Goal: Entertainment & Leisure: Consume media (video, audio)

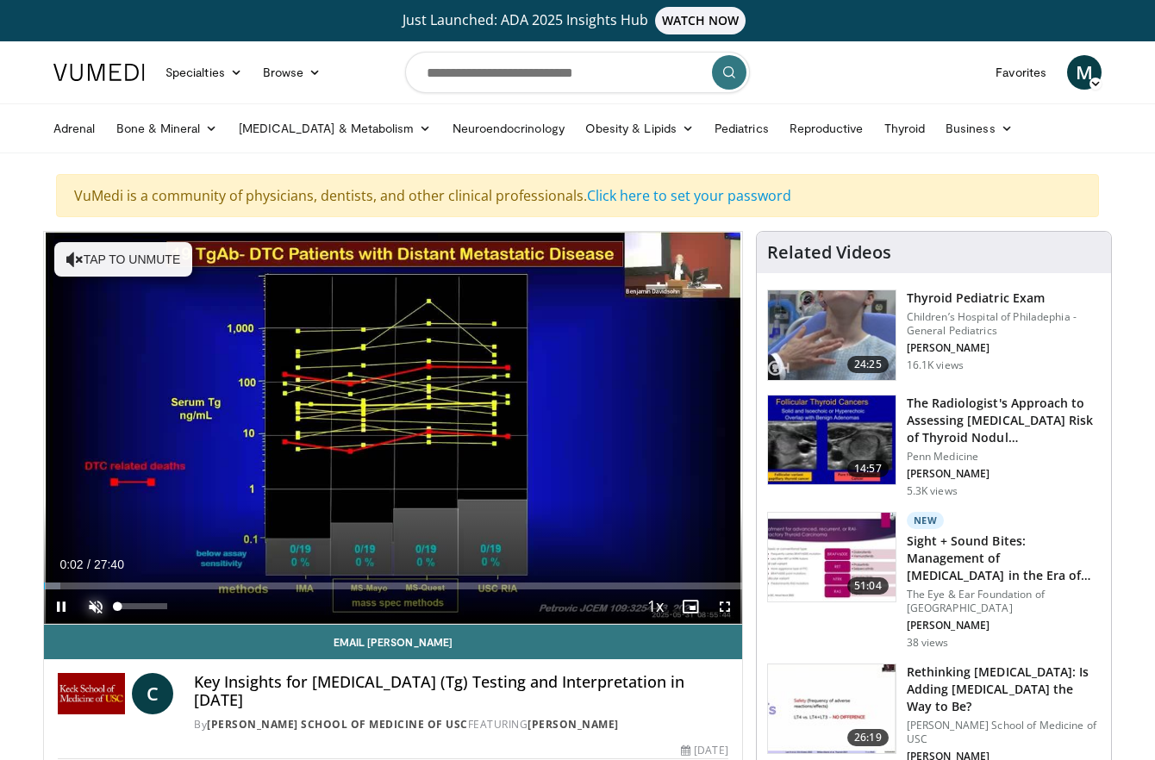
click at [91, 607] on span "Video Player" at bounding box center [95, 607] width 34 height 34
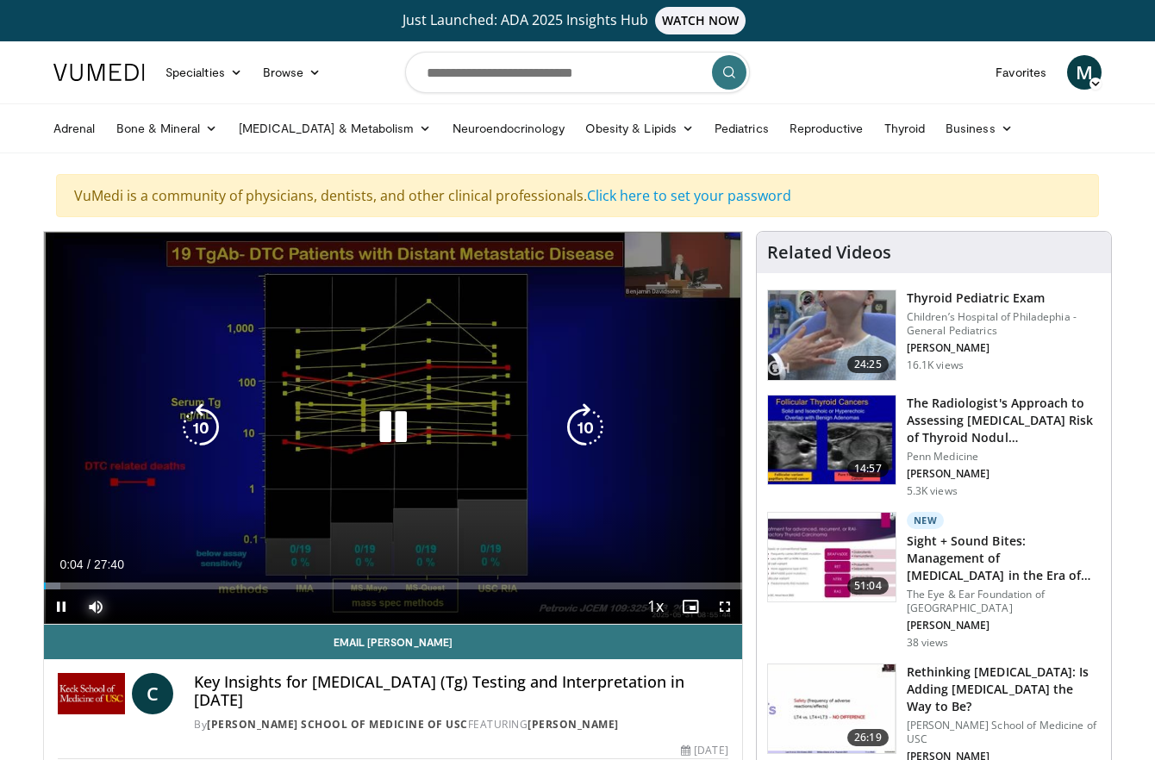
scroll to position [61, 0]
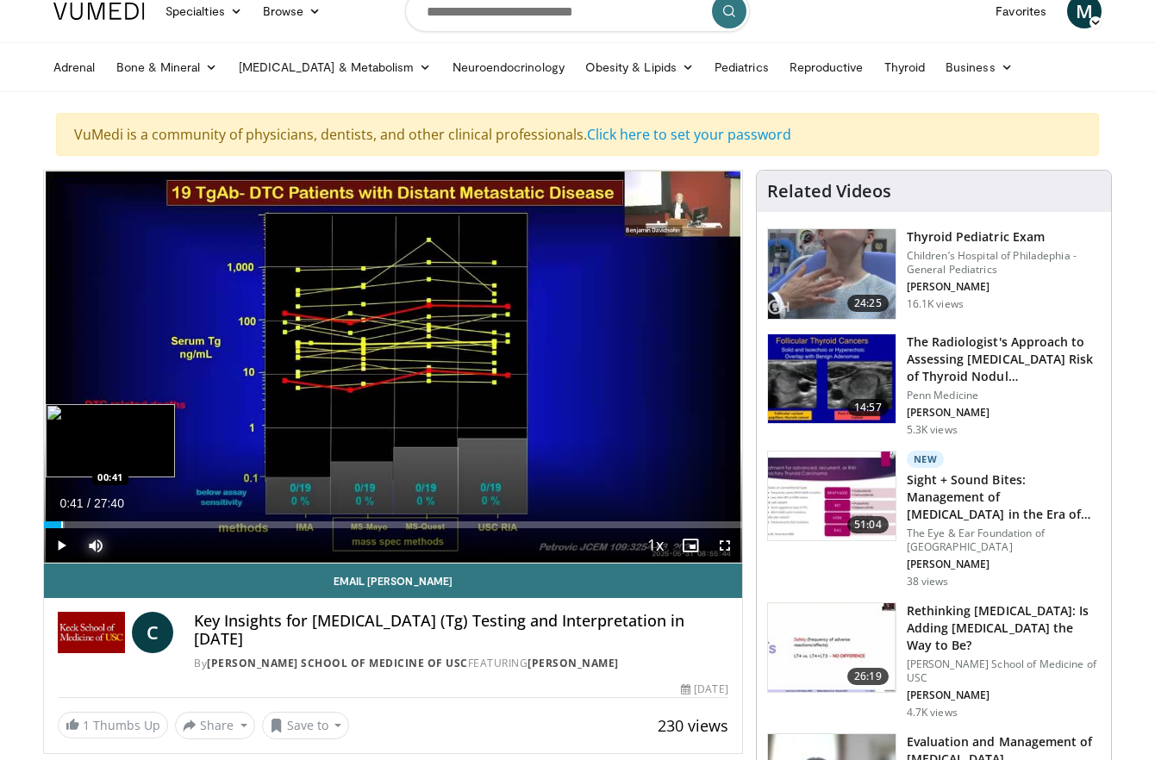
drag, startPoint x: 46, startPoint y: 523, endPoint x: 61, endPoint y: 526, distance: 15.7
click at [61, 526] on div "Progress Bar" at bounding box center [62, 525] width 2 height 7
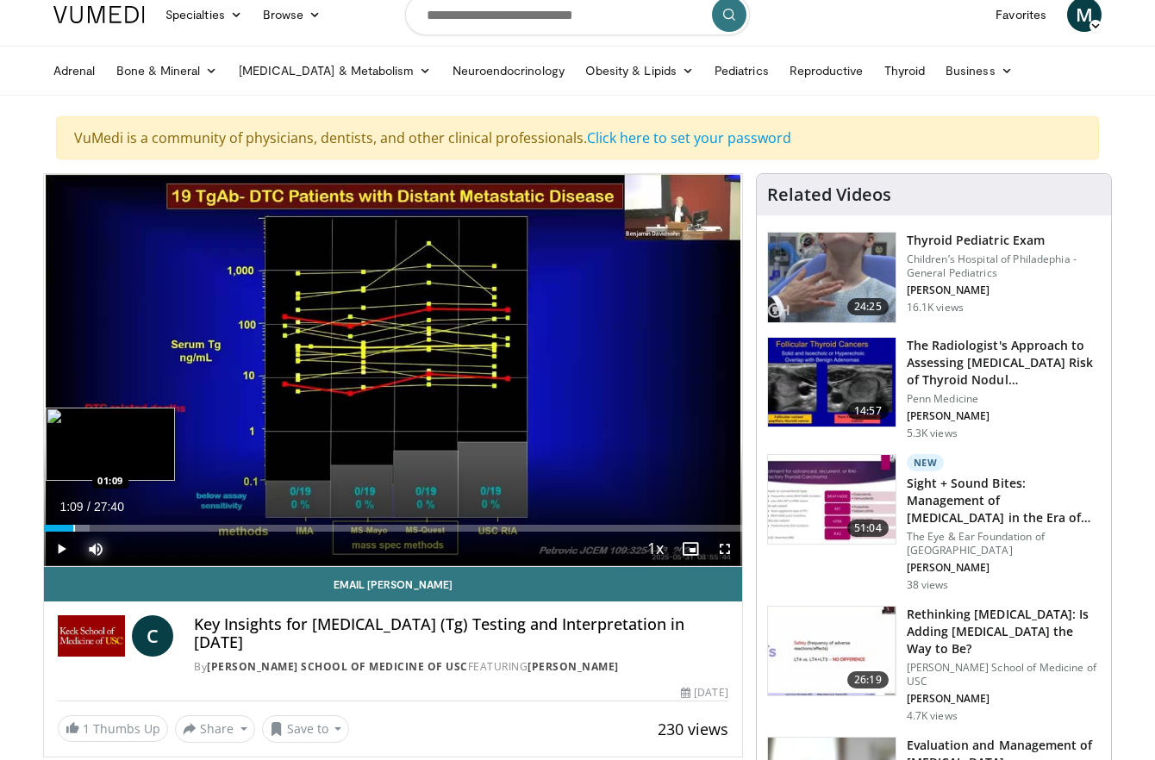
drag, startPoint x: 62, startPoint y: 526, endPoint x: 73, endPoint y: 527, distance: 11.2
click at [73, 527] on div "Progress Bar" at bounding box center [74, 528] width 2 height 7
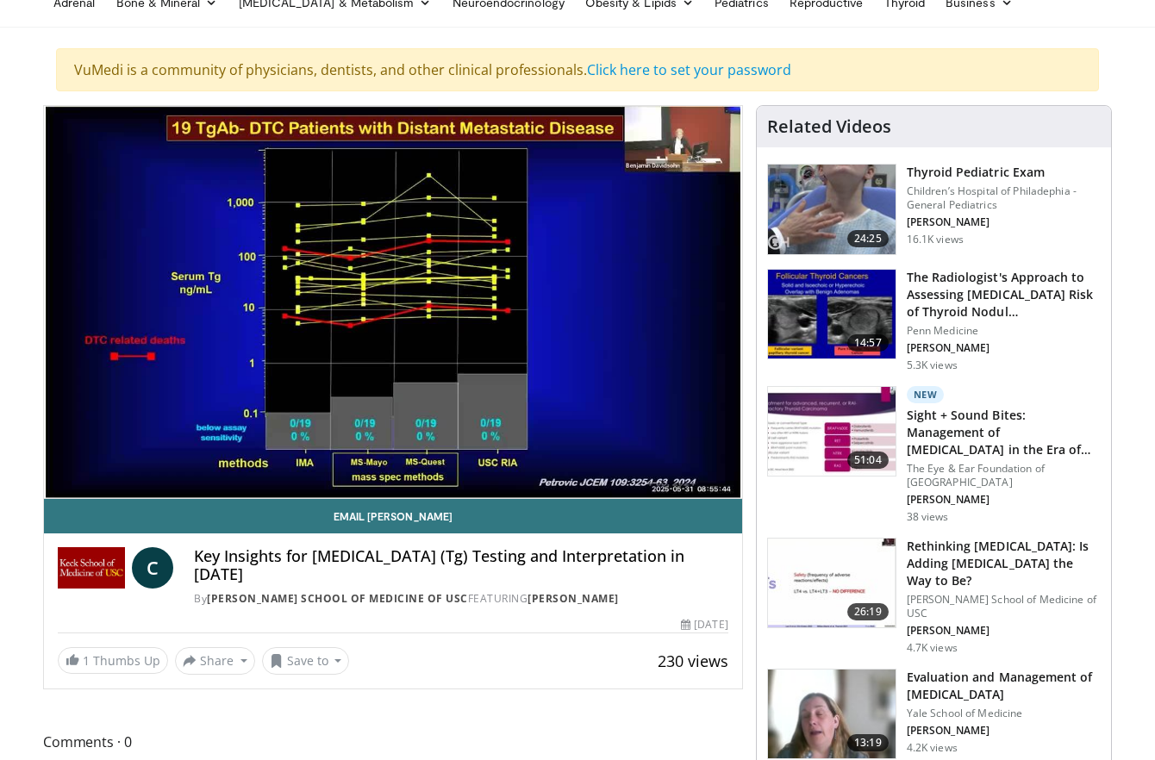
scroll to position [136, 0]
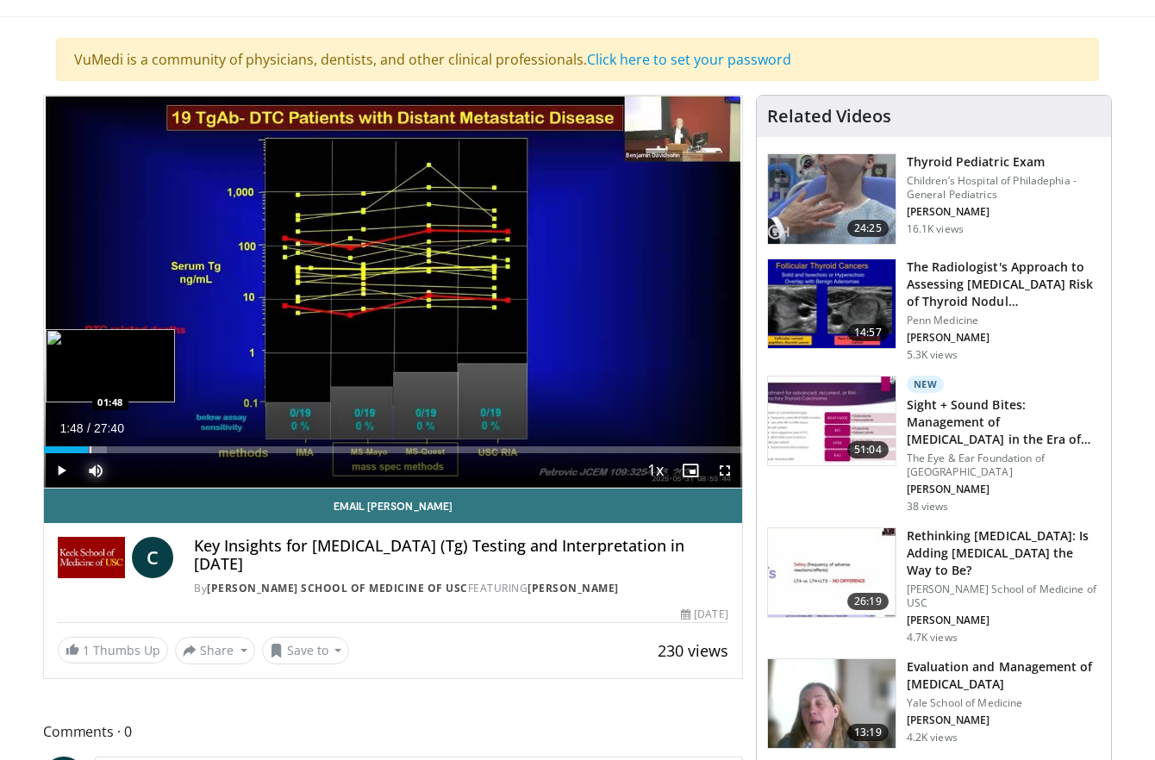
drag, startPoint x: 77, startPoint y: 452, endPoint x: 90, endPoint y: 453, distance: 13.0
click at [90, 453] on div "Progress Bar" at bounding box center [91, 450] width 2 height 7
drag, startPoint x: 89, startPoint y: 453, endPoint x: 109, endPoint y: 453, distance: 20.7
click at [109, 453] on div "Progress Bar" at bounding box center [110, 450] width 2 height 7
drag, startPoint x: 111, startPoint y: 453, endPoint x: 130, endPoint y: 453, distance: 19.0
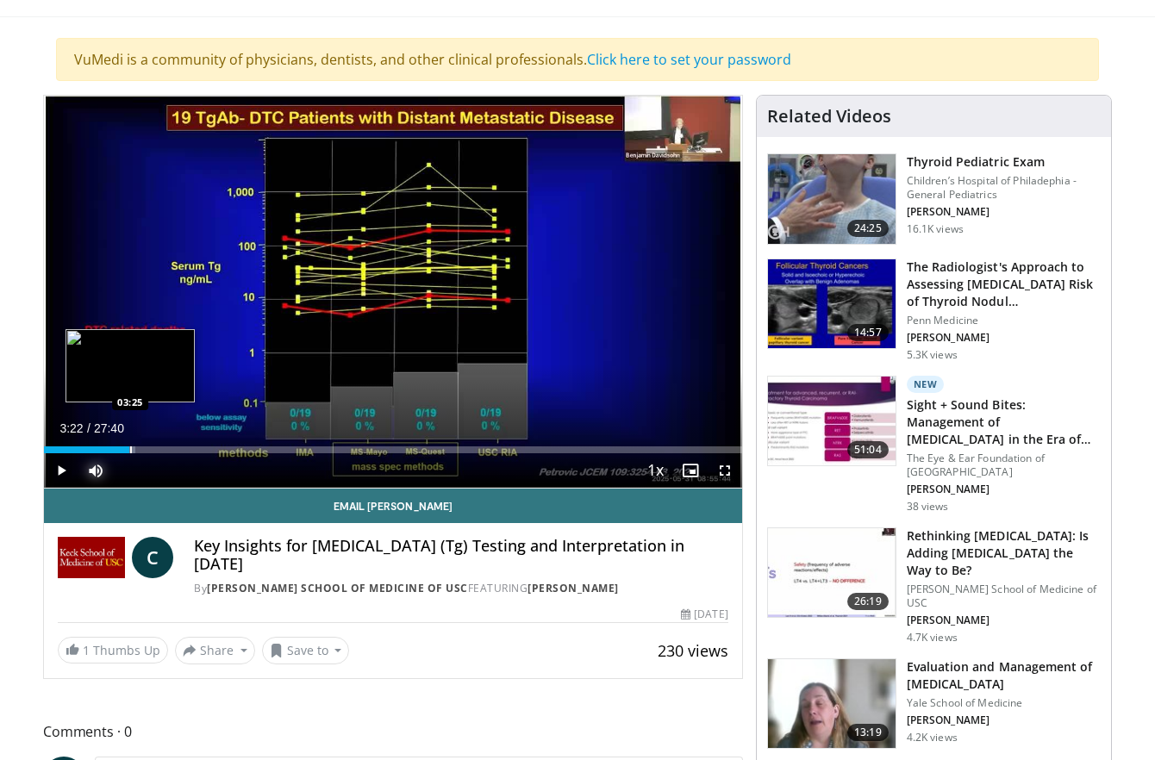
click at [130, 453] on div "Progress Bar" at bounding box center [131, 450] width 2 height 7
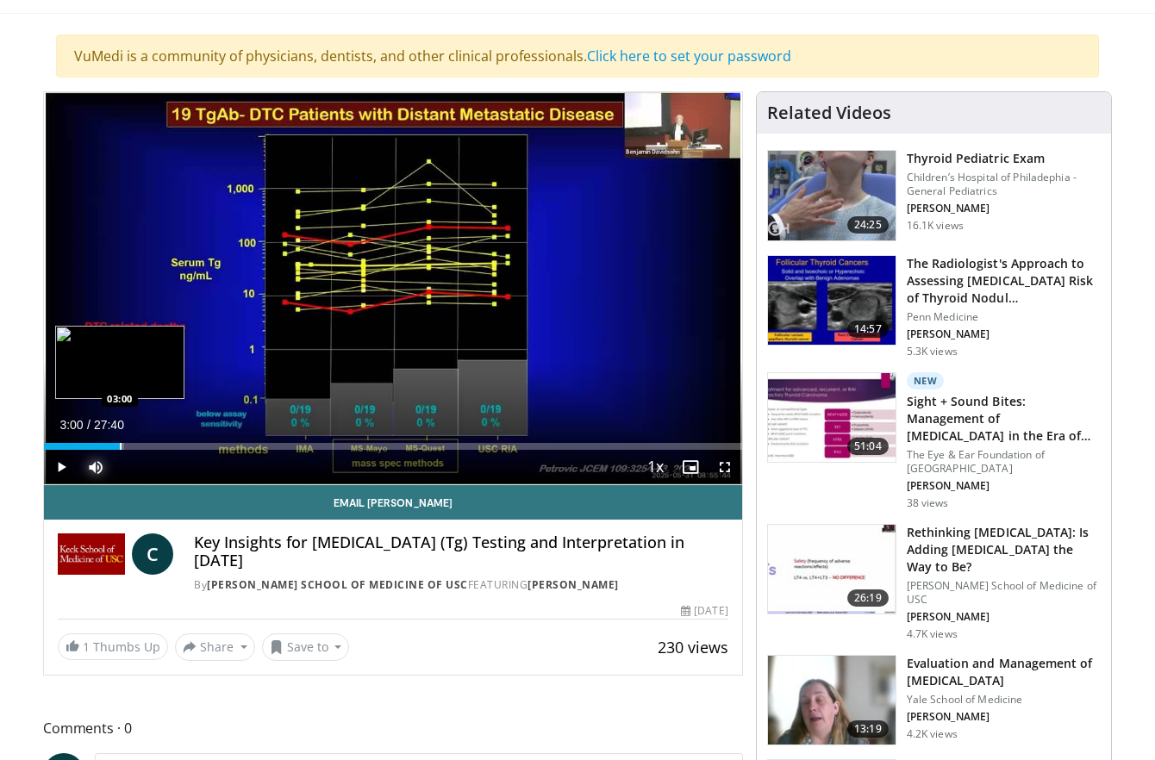
click at [120, 447] on div "Progress Bar" at bounding box center [121, 446] width 2 height 7
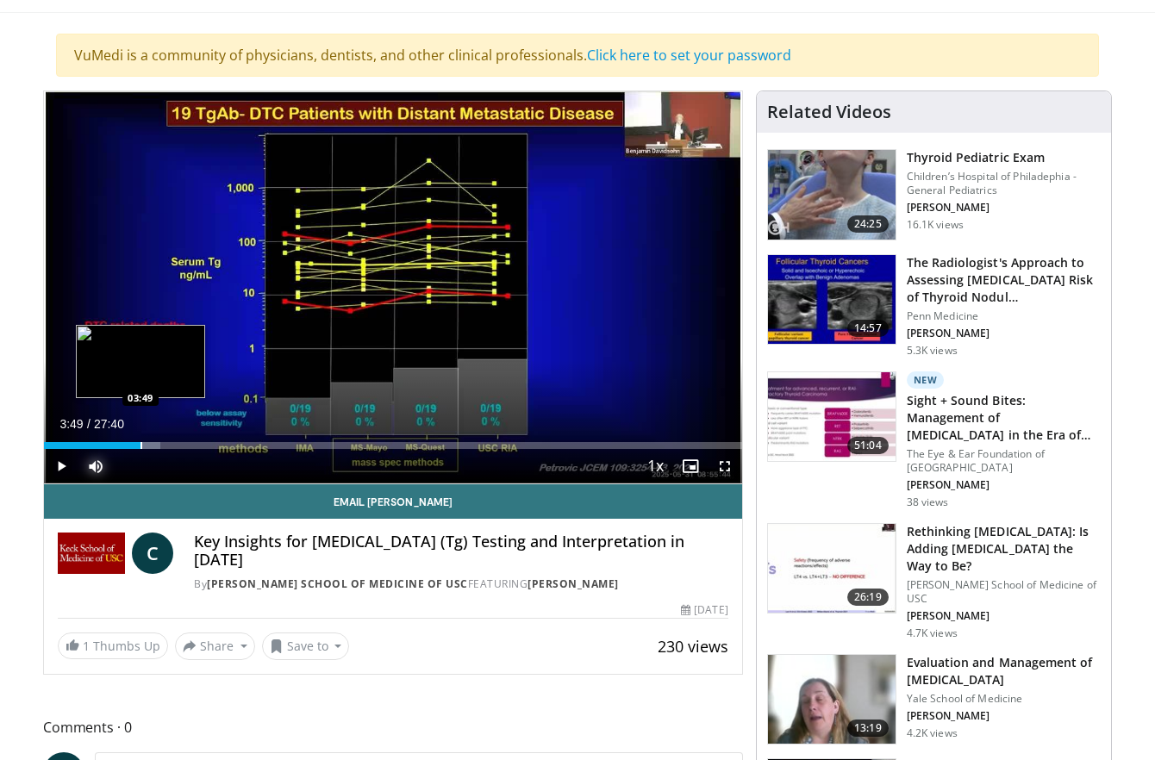
drag, startPoint x: 125, startPoint y: 444, endPoint x: 140, endPoint y: 445, distance: 14.7
click at [140, 445] on div "Loaded : 16.72% 03:47 03:49" at bounding box center [393, 445] width 698 height 7
drag, startPoint x: 142, startPoint y: 446, endPoint x: 156, endPoint y: 447, distance: 13.8
click at [156, 447] on div "Progress Bar" at bounding box center [157, 445] width 2 height 7
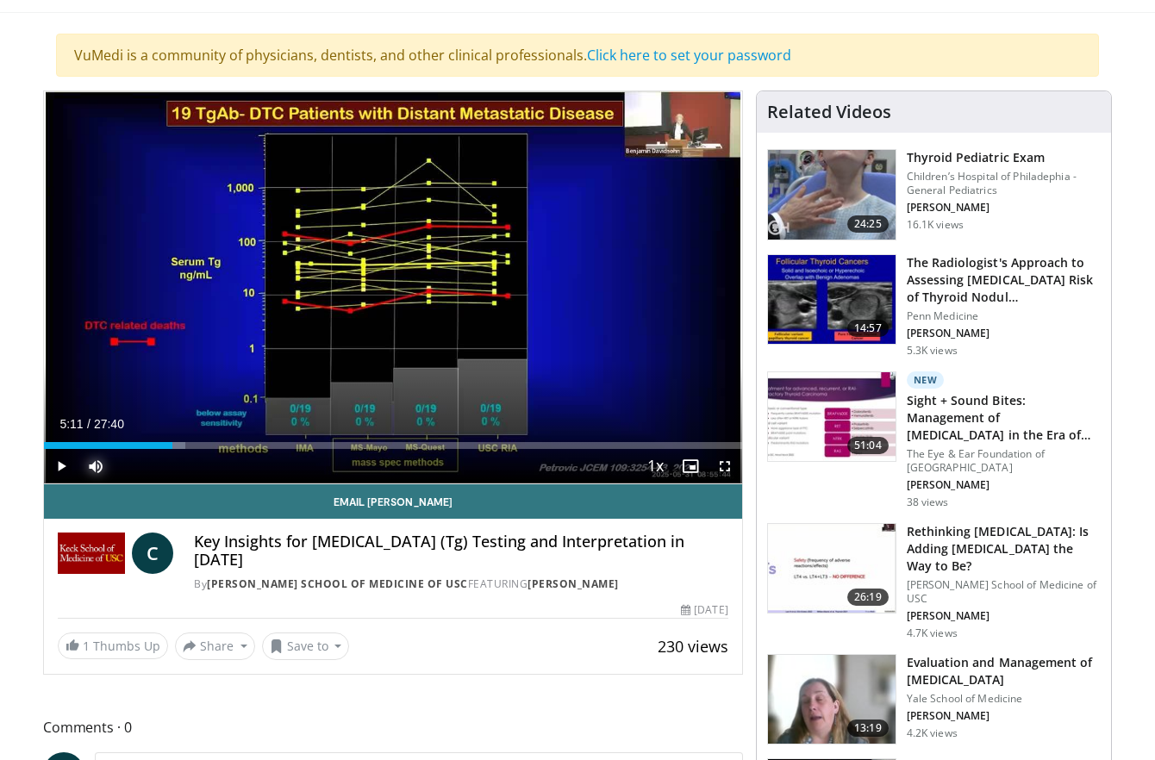
drag, startPoint x: 160, startPoint y: 448, endPoint x: 179, endPoint y: 450, distance: 19.9
click at [179, 450] on div "Current Time 5:11 / Duration 27:40 Play Skip Backward Skip Forward Mute 0% Load…" at bounding box center [393, 466] width 698 height 34
drag, startPoint x: 180, startPoint y: 447, endPoint x: 205, endPoint y: 447, distance: 25.0
click at [205, 447] on div "Progress Bar" at bounding box center [206, 445] width 2 height 7
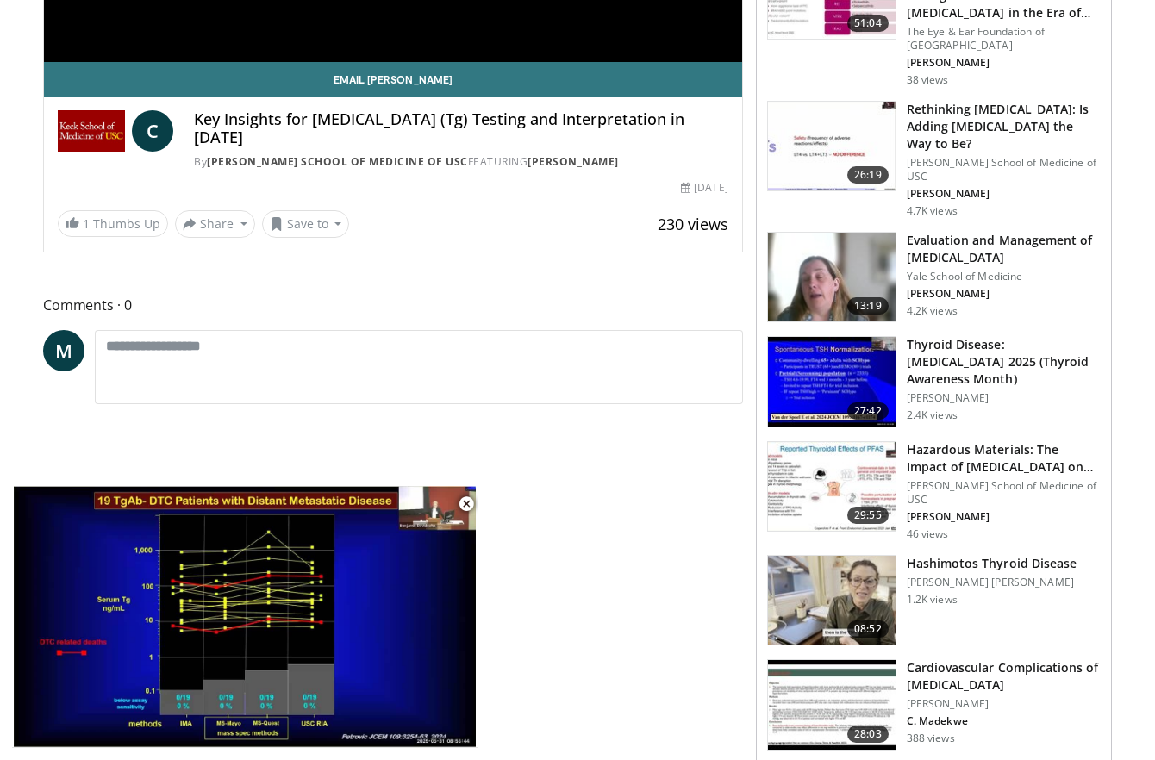
scroll to position [604, 0]
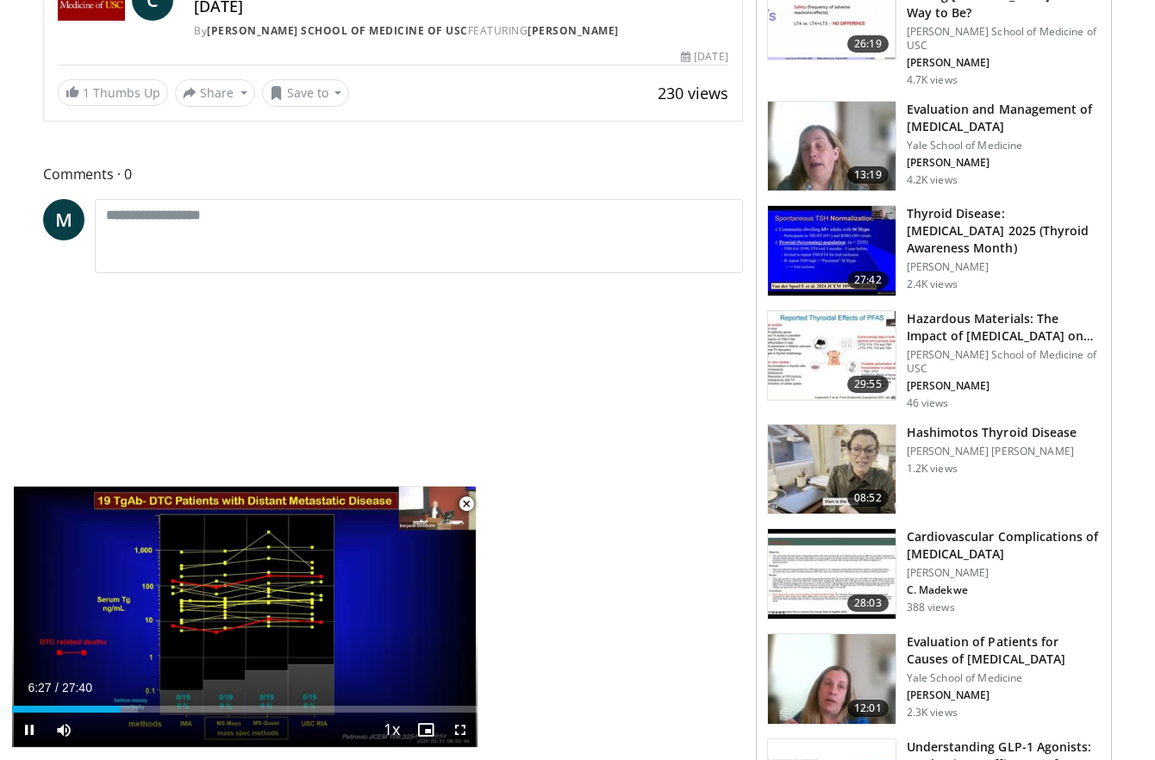
click at [465, 502] on span "Video Player" at bounding box center [466, 504] width 34 height 34
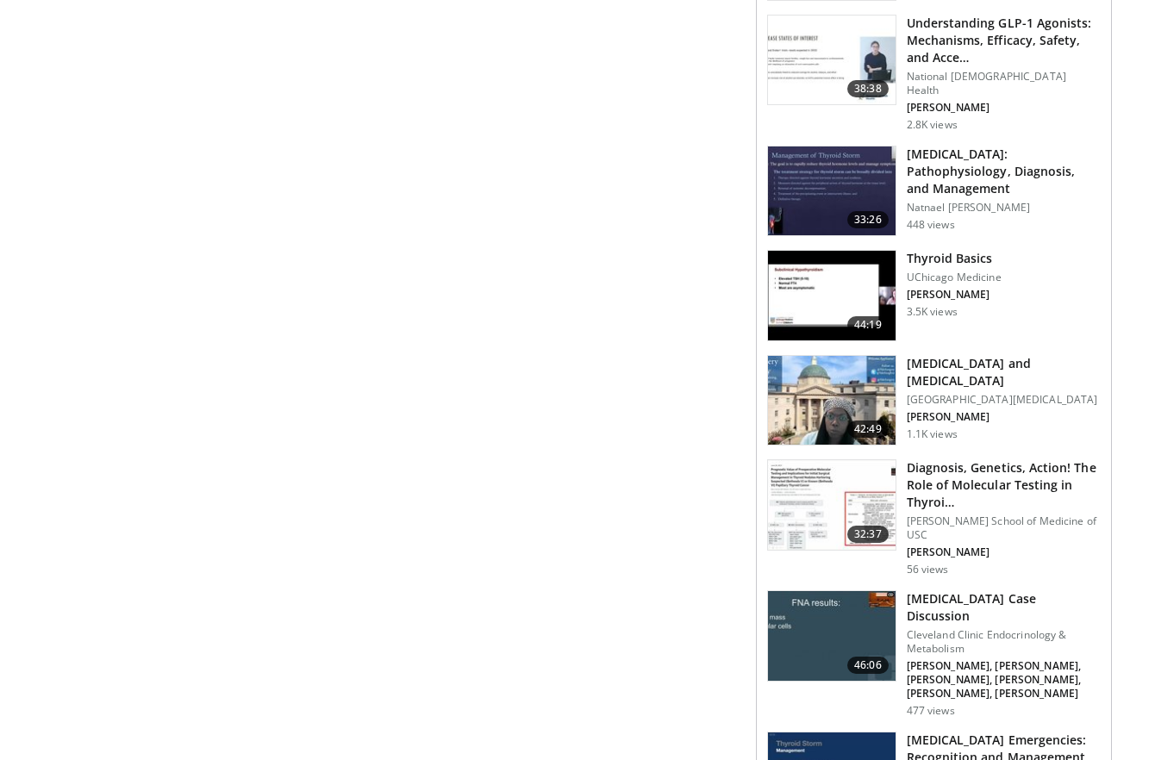
scroll to position [0, 0]
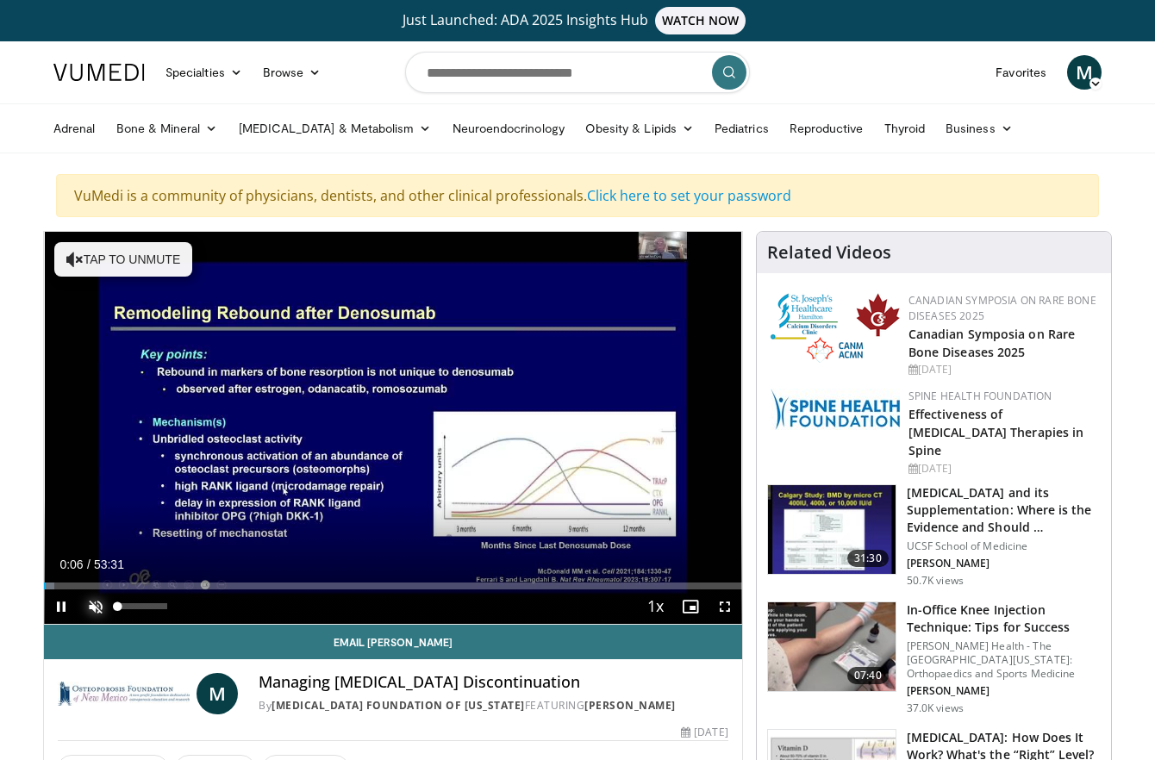
click at [91, 601] on span "Video Player" at bounding box center [95, 607] width 34 height 34
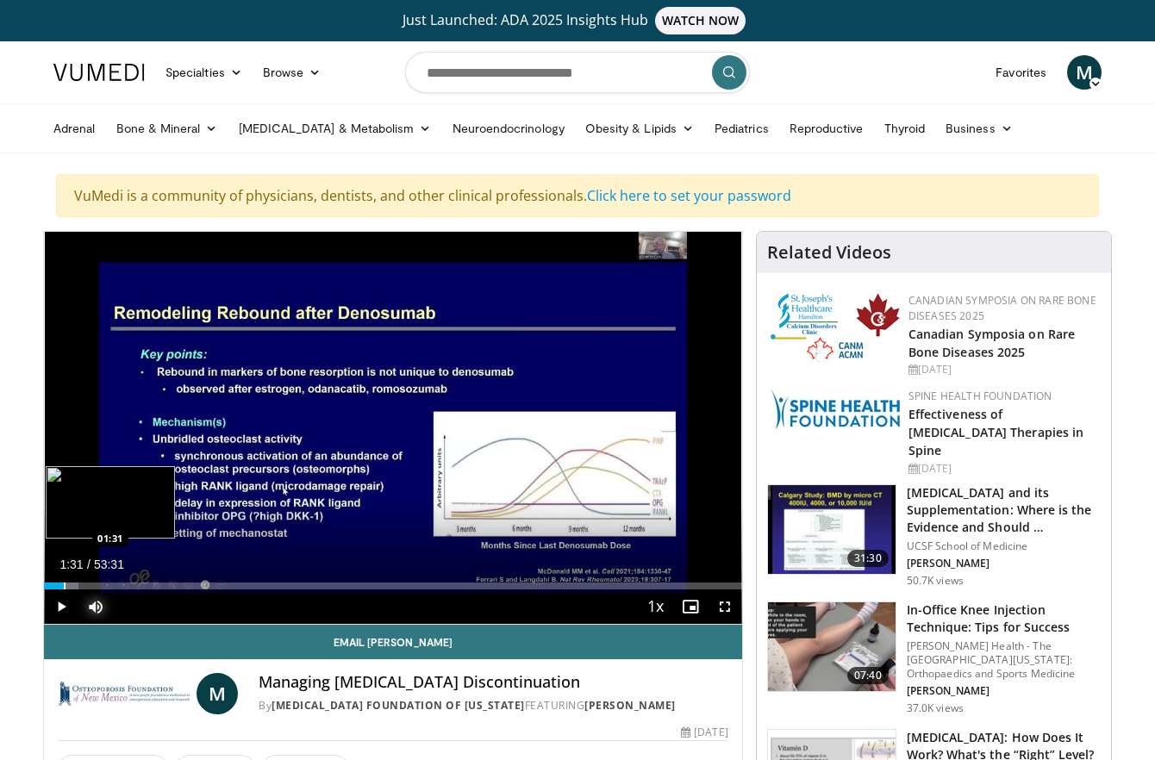
drag, startPoint x: 47, startPoint y: 585, endPoint x: 63, endPoint y: 585, distance: 15.5
click at [64, 585] on div "Progress Bar" at bounding box center [65, 586] width 2 height 7
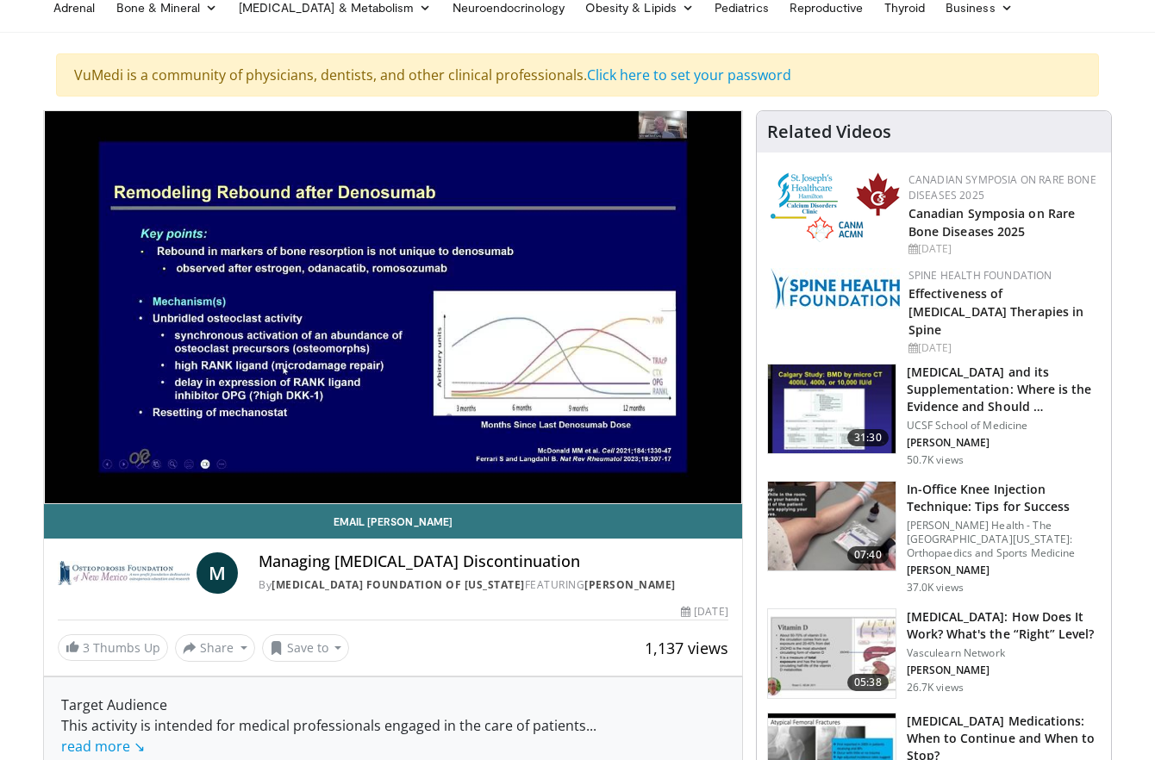
scroll to position [119, 0]
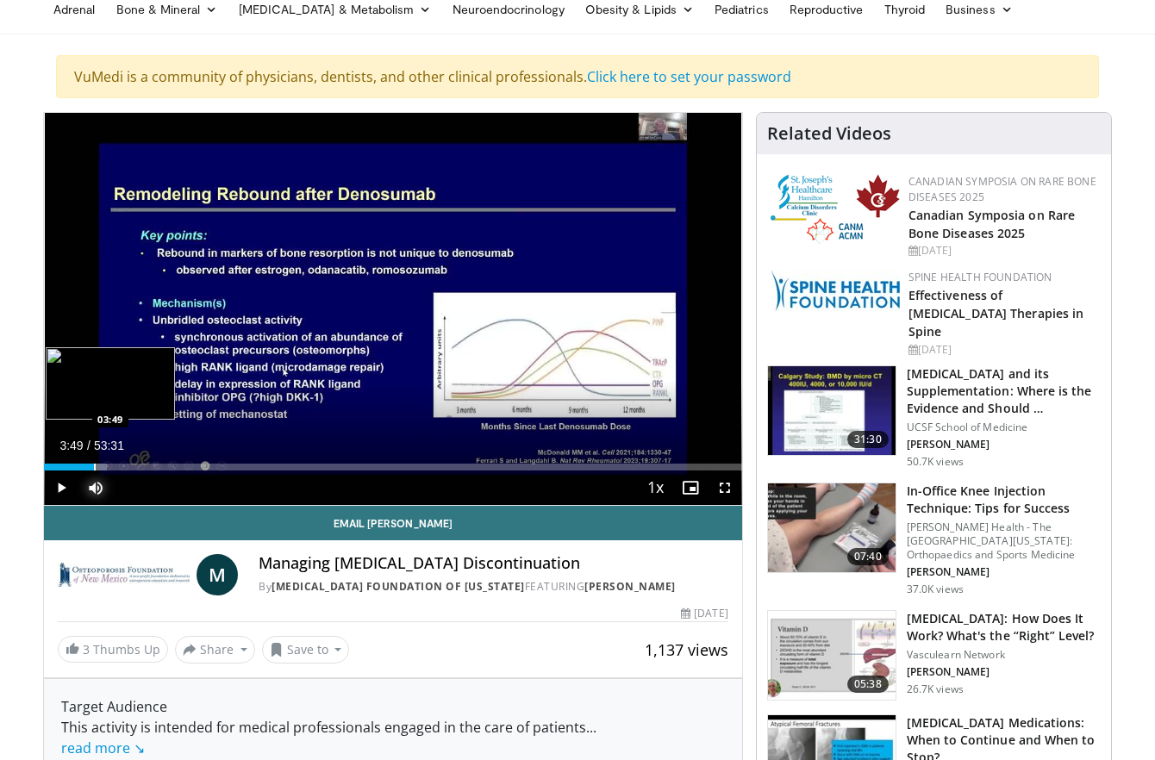
drag, startPoint x: 69, startPoint y: 467, endPoint x: 94, endPoint y: 468, distance: 25.0
click at [94, 468] on div "Progress Bar" at bounding box center [95, 467] width 2 height 7
click at [99, 466] on div "Progress Bar" at bounding box center [100, 467] width 2 height 7
drag, startPoint x: 102, startPoint y: 469, endPoint x: 134, endPoint y: 468, distance: 31.9
click at [135, 468] on div "Progress Bar" at bounding box center [136, 467] width 2 height 7
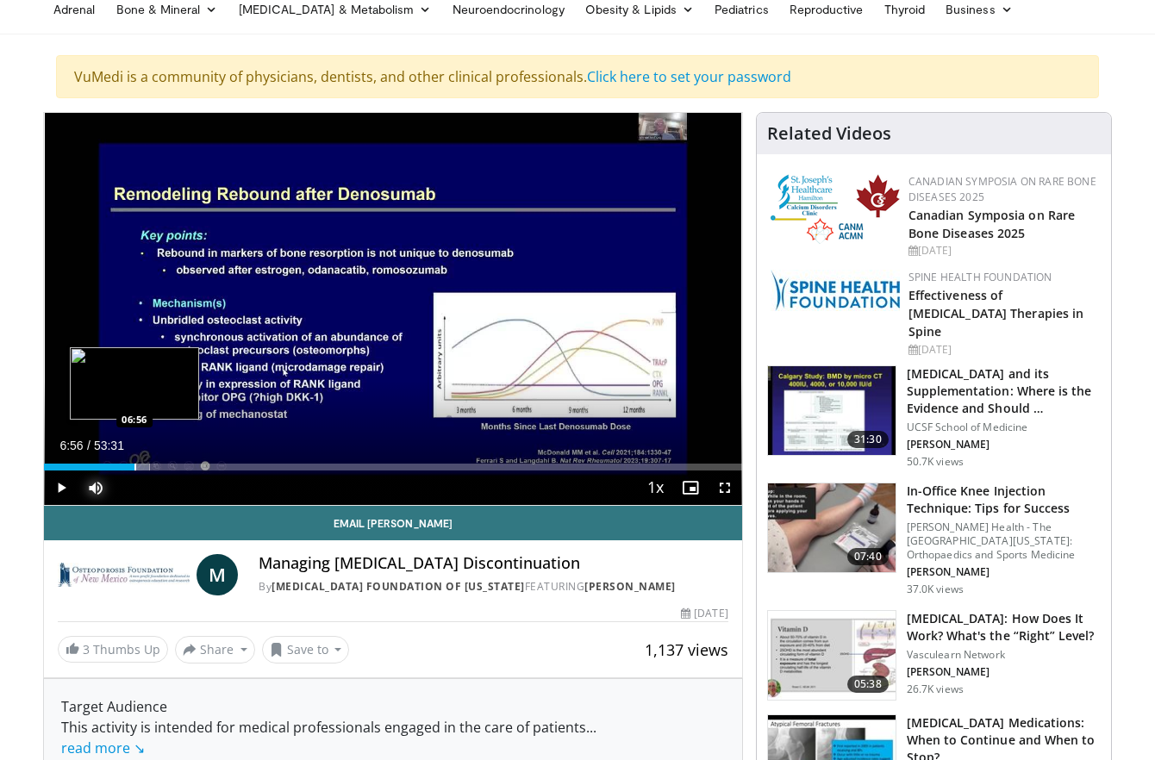
click at [135, 468] on div "Progress Bar" at bounding box center [136, 467] width 2 height 7
click at [139, 468] on div "Progress Bar" at bounding box center [140, 467] width 2 height 7
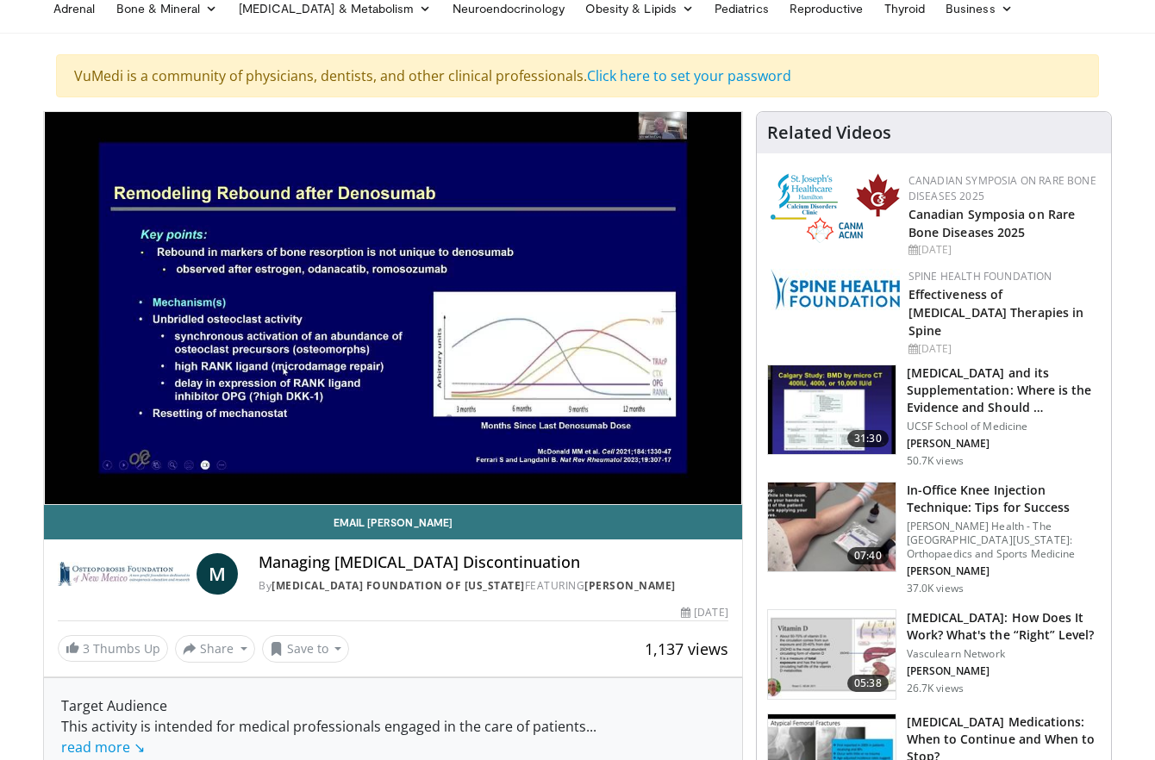
scroll to position [124, 0]
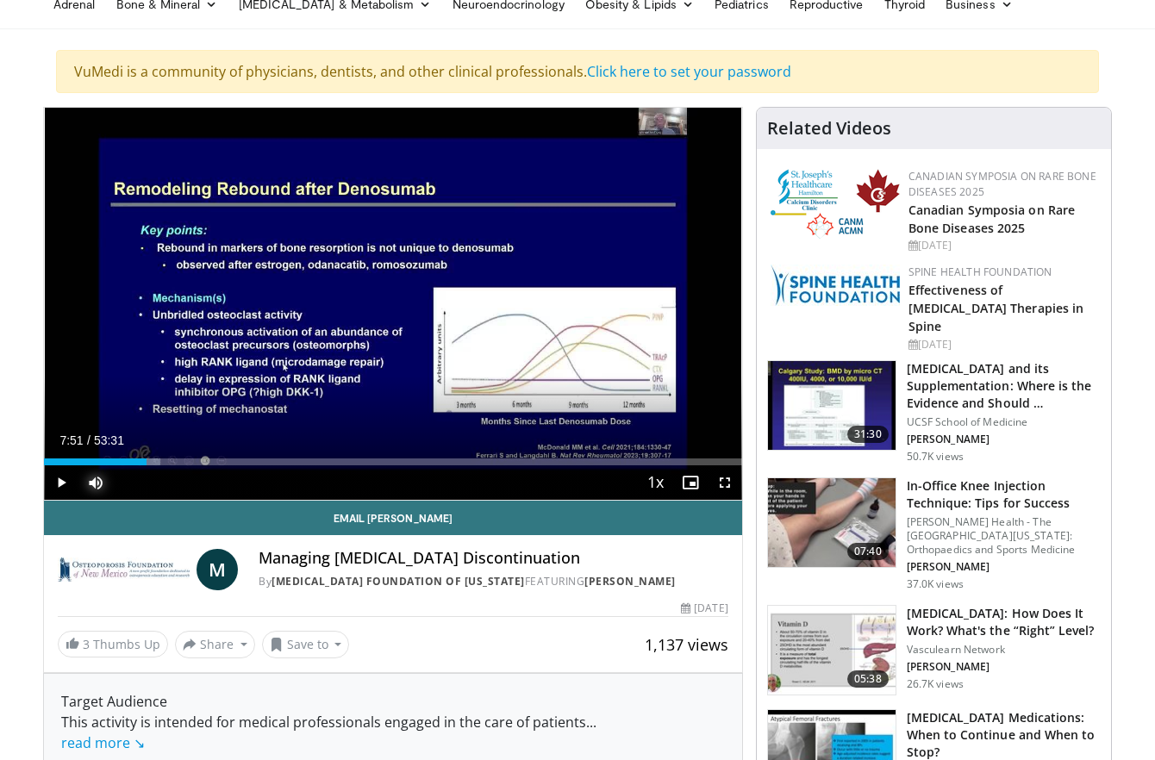
click at [146, 461] on div "Loaded : 16.68% 07:51 07:51" at bounding box center [393, 462] width 698 height 7
drag, startPoint x: 148, startPoint y: 464, endPoint x: 169, endPoint y: 463, distance: 20.7
click at [169, 463] on div "Progress Bar" at bounding box center [170, 462] width 2 height 7
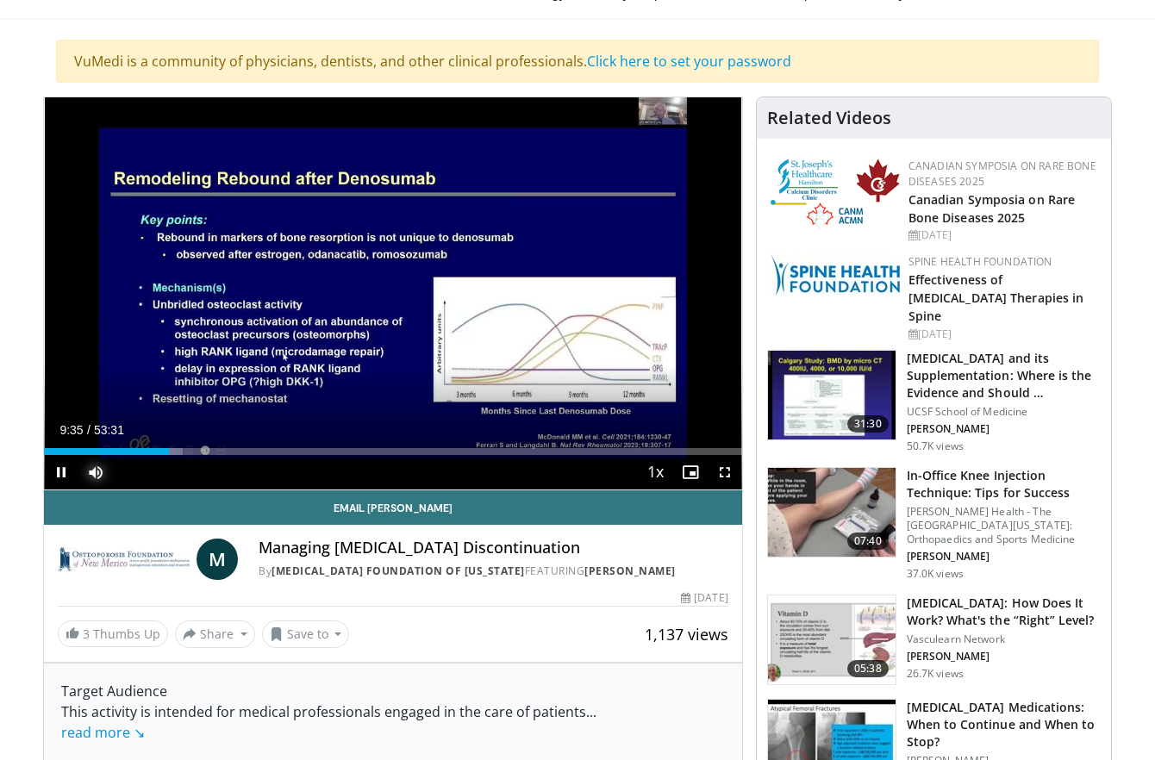
scroll to position [136, 0]
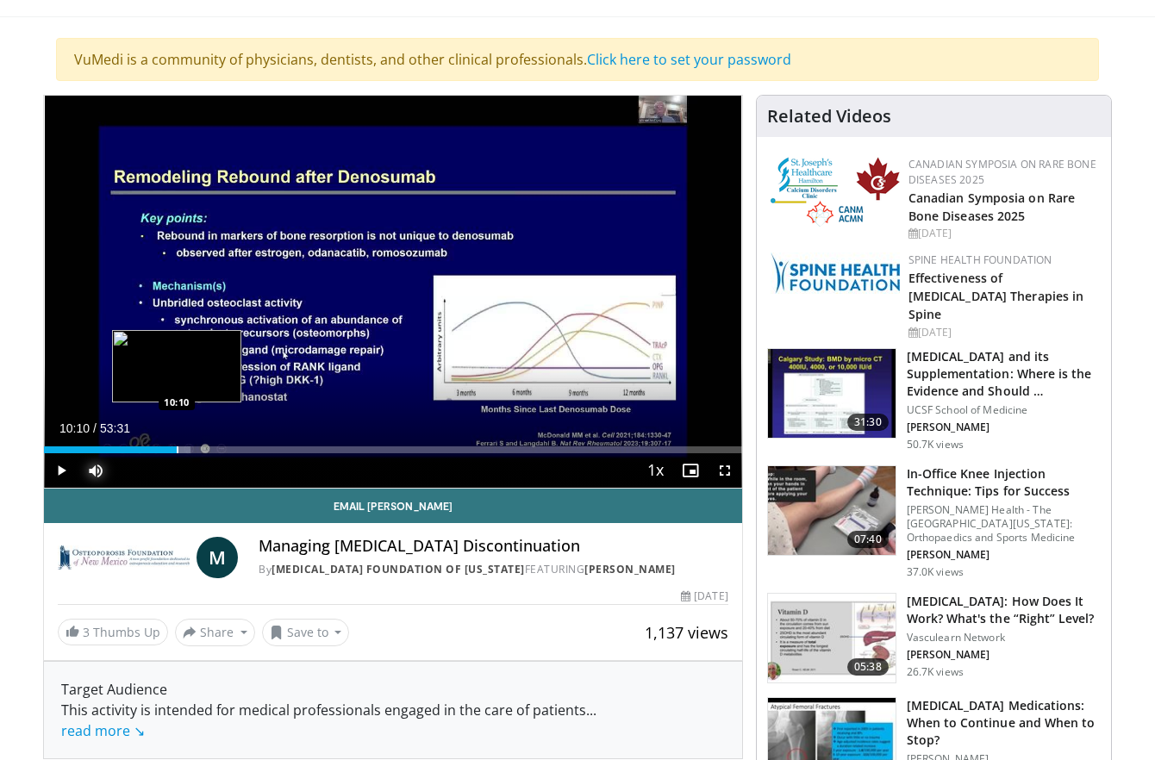
click at [177, 448] on div "Progress Bar" at bounding box center [178, 450] width 2 height 7
drag, startPoint x: 179, startPoint y: 447, endPoint x: 192, endPoint y: 447, distance: 12.9
click at [192, 447] on div "Progress Bar" at bounding box center [193, 450] width 2 height 7
click at [206, 452] on div "Progress Bar" at bounding box center [207, 450] width 2 height 7
click at [211, 452] on div "Loaded : 25.33% 12:53 12:49" at bounding box center [393, 450] width 698 height 7
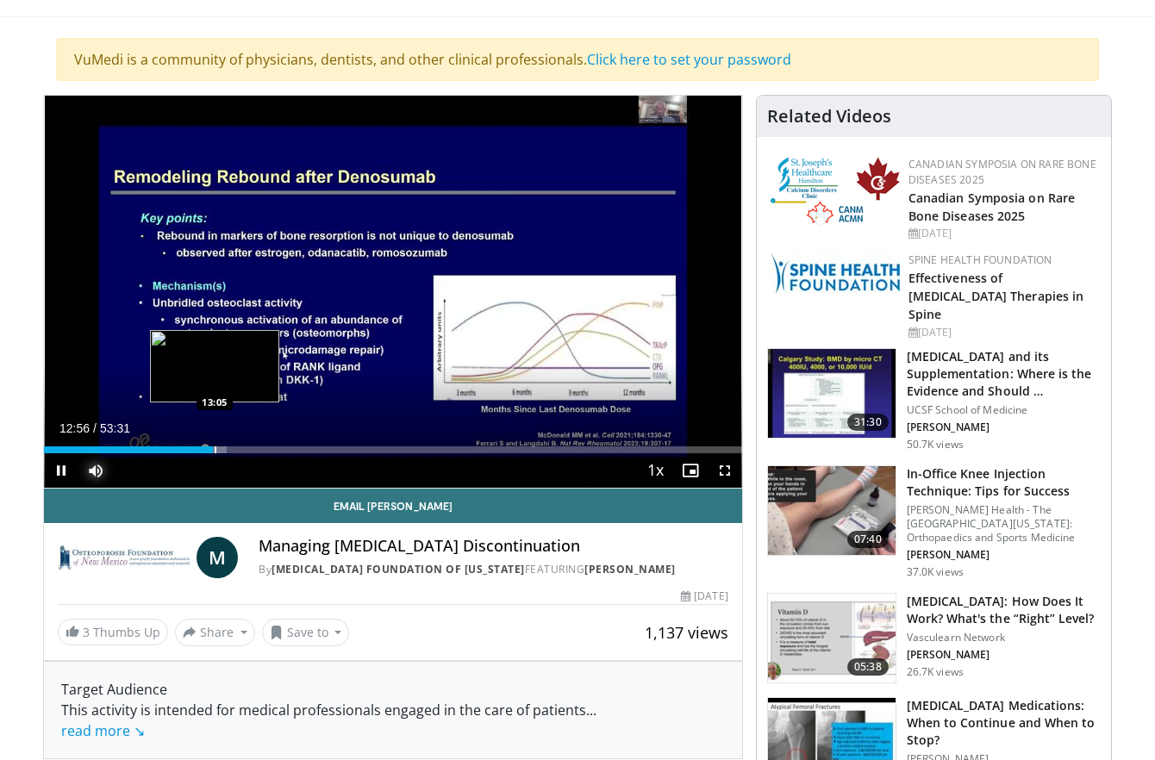
click at [214, 452] on div "Progress Bar" at bounding box center [216, 450] width 21 height 7
click at [216, 452] on div "Loaded : 25.95% 13:13 13:13" at bounding box center [393, 450] width 698 height 7
click at [225, 447] on div "Progress Bar" at bounding box center [226, 450] width 2 height 7
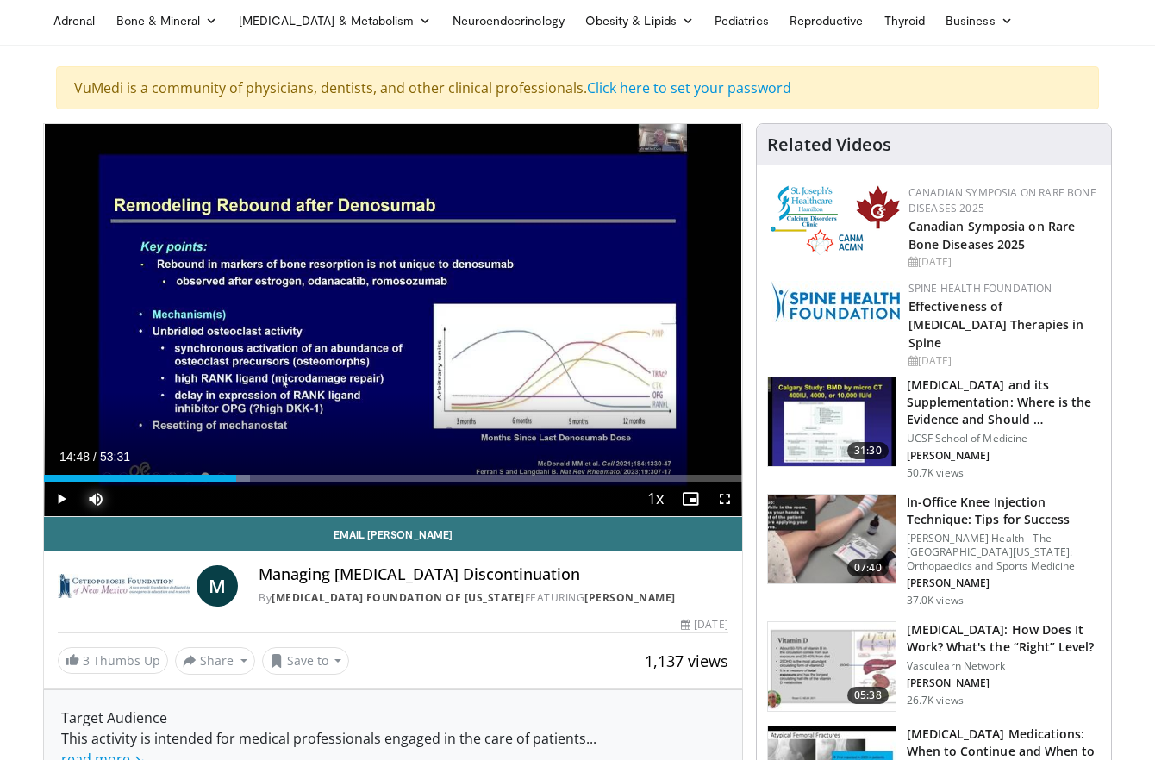
drag, startPoint x: 224, startPoint y: 451, endPoint x: 236, endPoint y: 454, distance: 12.6
click at [236, 482] on div "Current Time 14:48 / Duration 53:31 Play Skip Backward Skip Forward Mute 60% Lo…" at bounding box center [393, 499] width 698 height 34
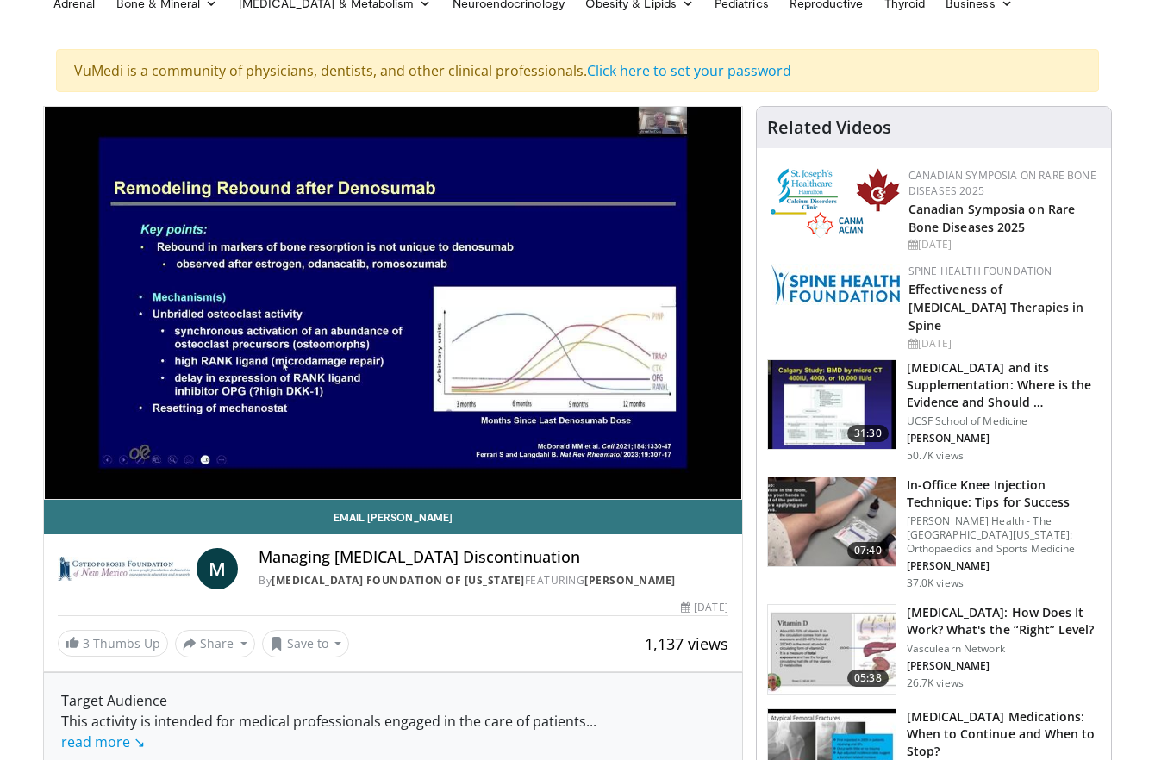
scroll to position [128, 0]
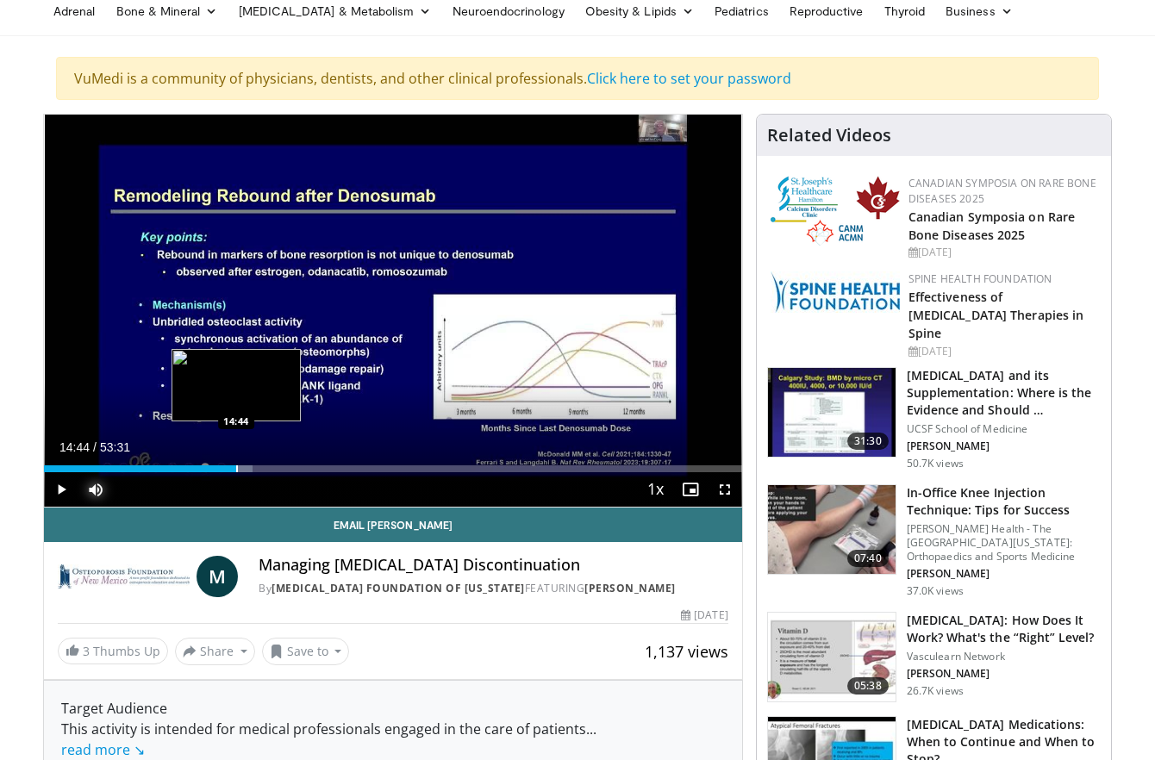
click at [236, 460] on div "Loaded : 29.89% 14:44 14:44" at bounding box center [393, 464] width 698 height 16
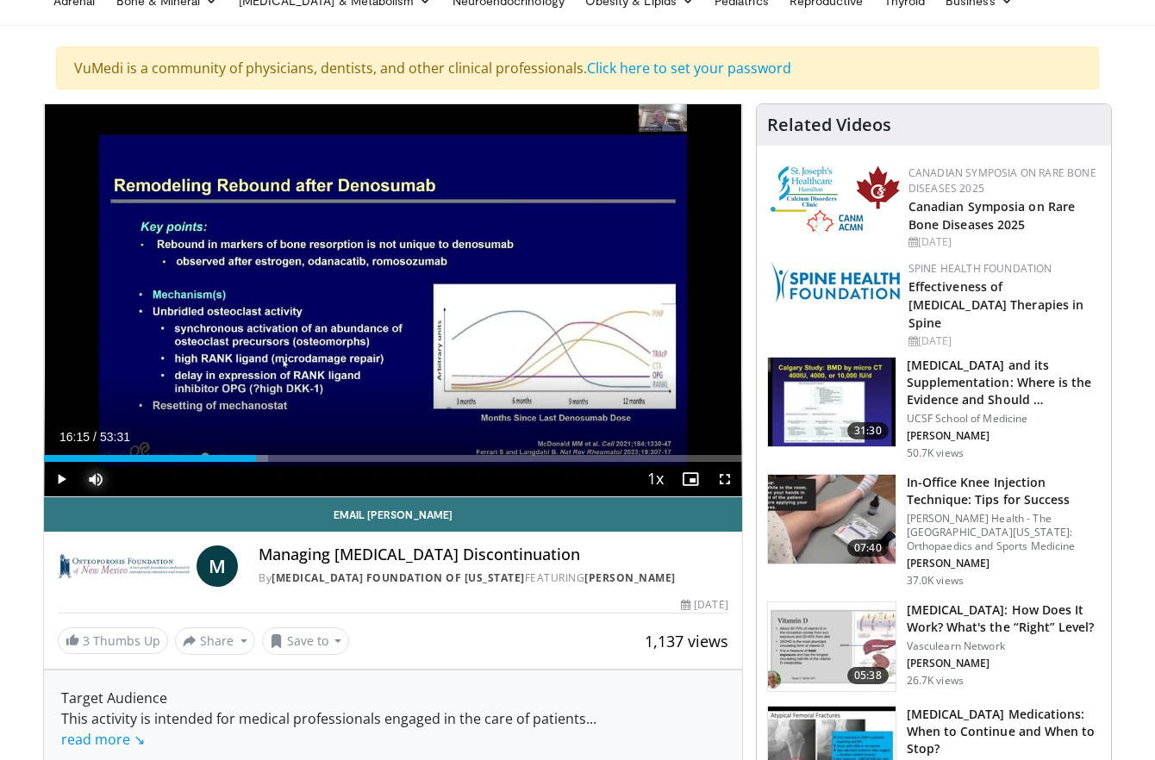
drag, startPoint x: 235, startPoint y: 460, endPoint x: 255, endPoint y: 460, distance: 19.8
click at [256, 460] on div "Progress Bar" at bounding box center [257, 458] width 2 height 7
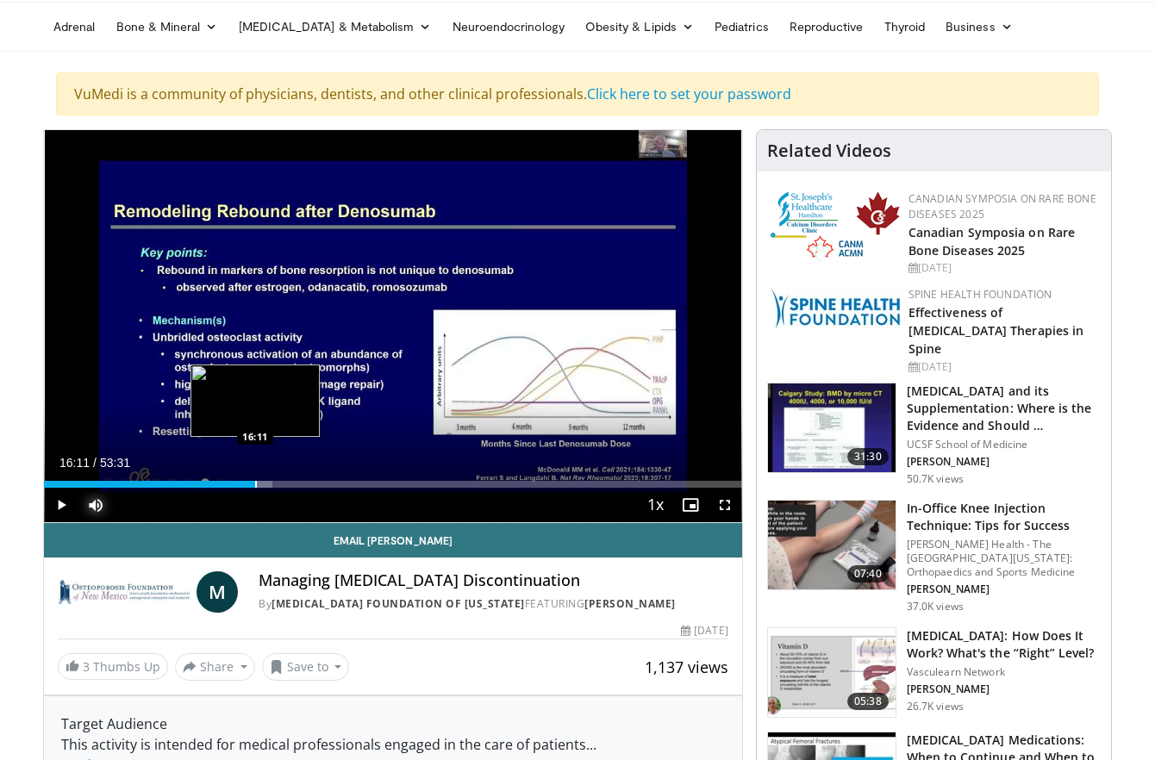
scroll to position [98, 0]
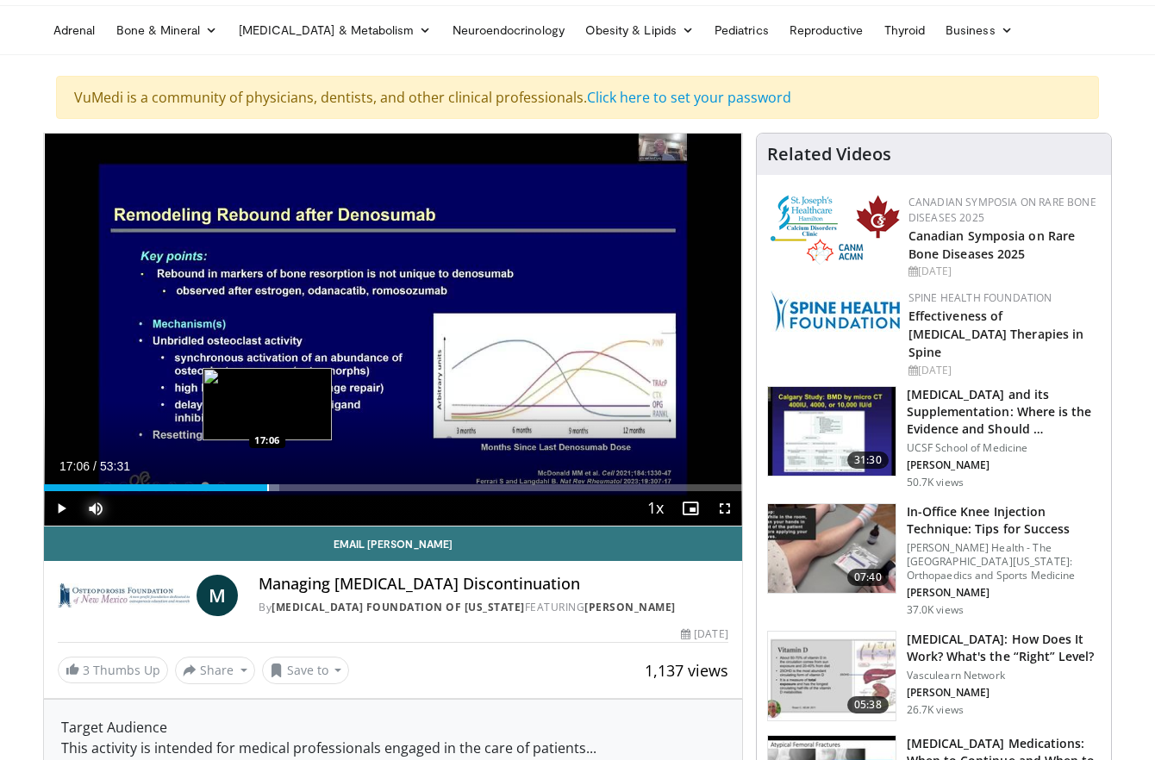
drag, startPoint x: 255, startPoint y: 472, endPoint x: 267, endPoint y: 476, distance: 12.6
click at [267, 476] on div "Loaded : 33.67% 17:06 17:06" at bounding box center [393, 483] width 698 height 16
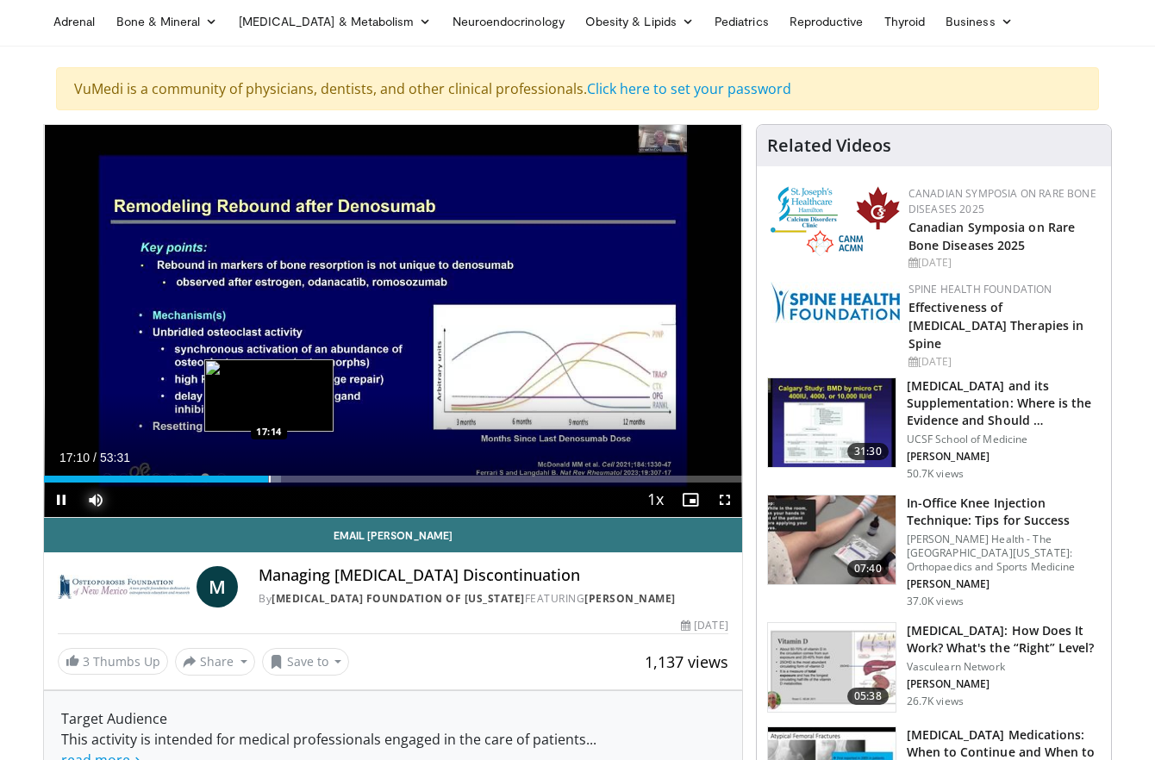
scroll to position [108, 0]
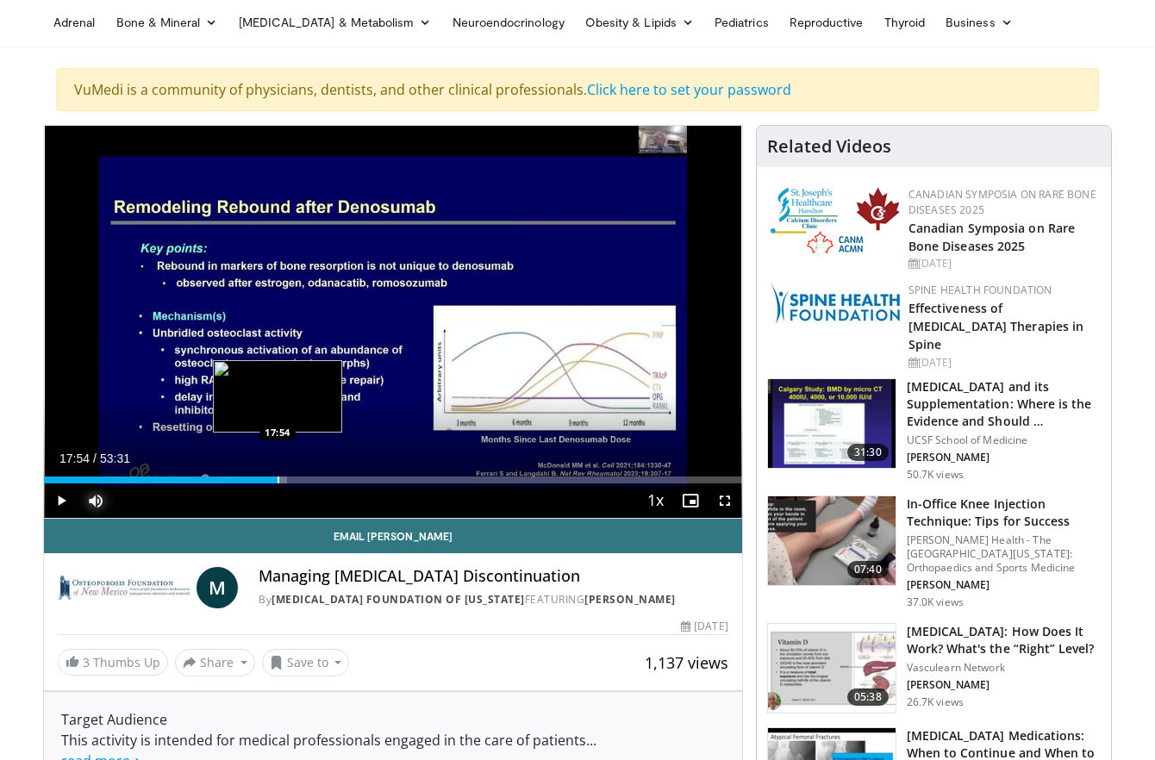
drag, startPoint x: 266, startPoint y: 474, endPoint x: 277, endPoint y: 475, distance: 10.4
click at [277, 475] on div "Loaded : 34.87% 17:54 17:54" at bounding box center [393, 475] width 698 height 16
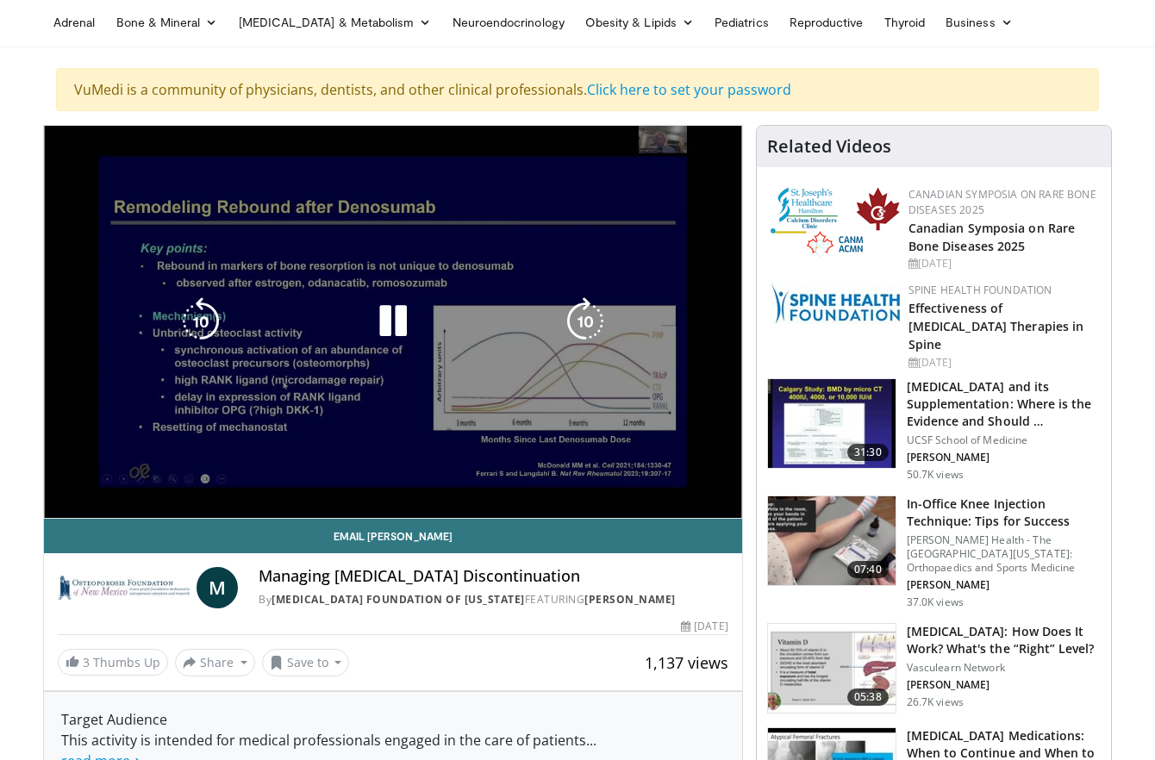
scroll to position [107, 0]
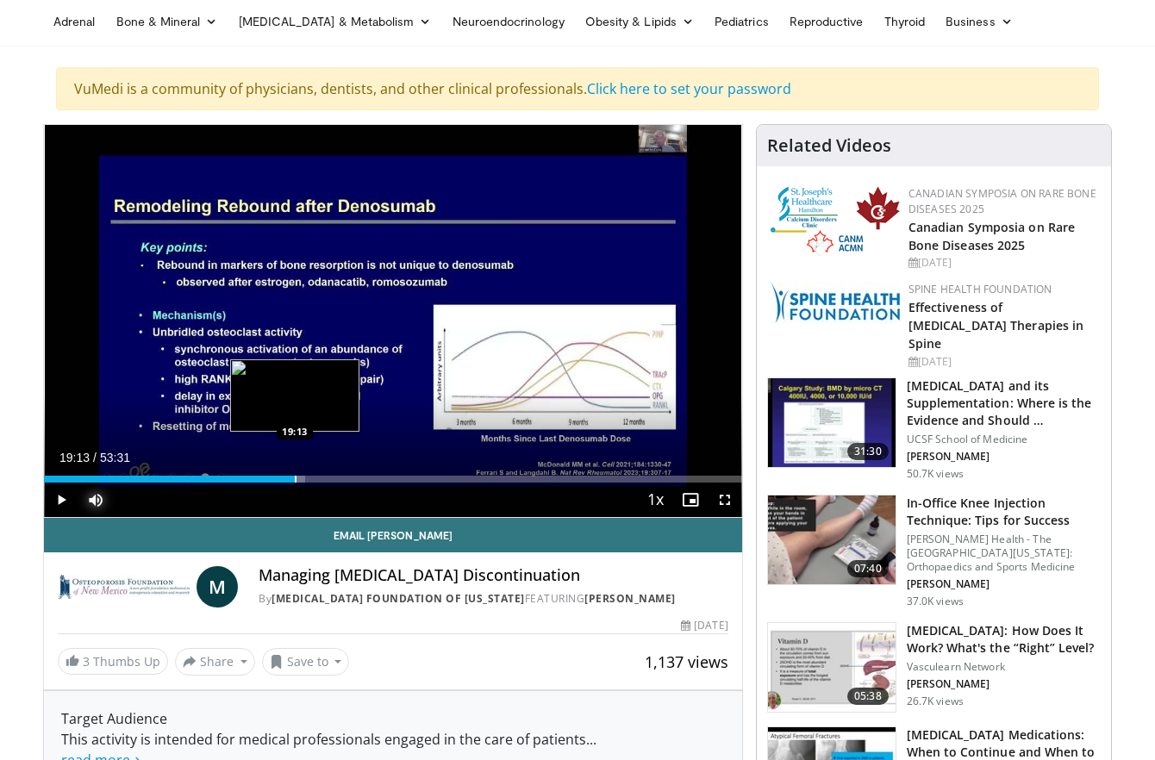
drag, startPoint x: 278, startPoint y: 479, endPoint x: 295, endPoint y: 479, distance: 16.4
click at [295, 479] on div "Progress Bar" at bounding box center [296, 479] width 2 height 7
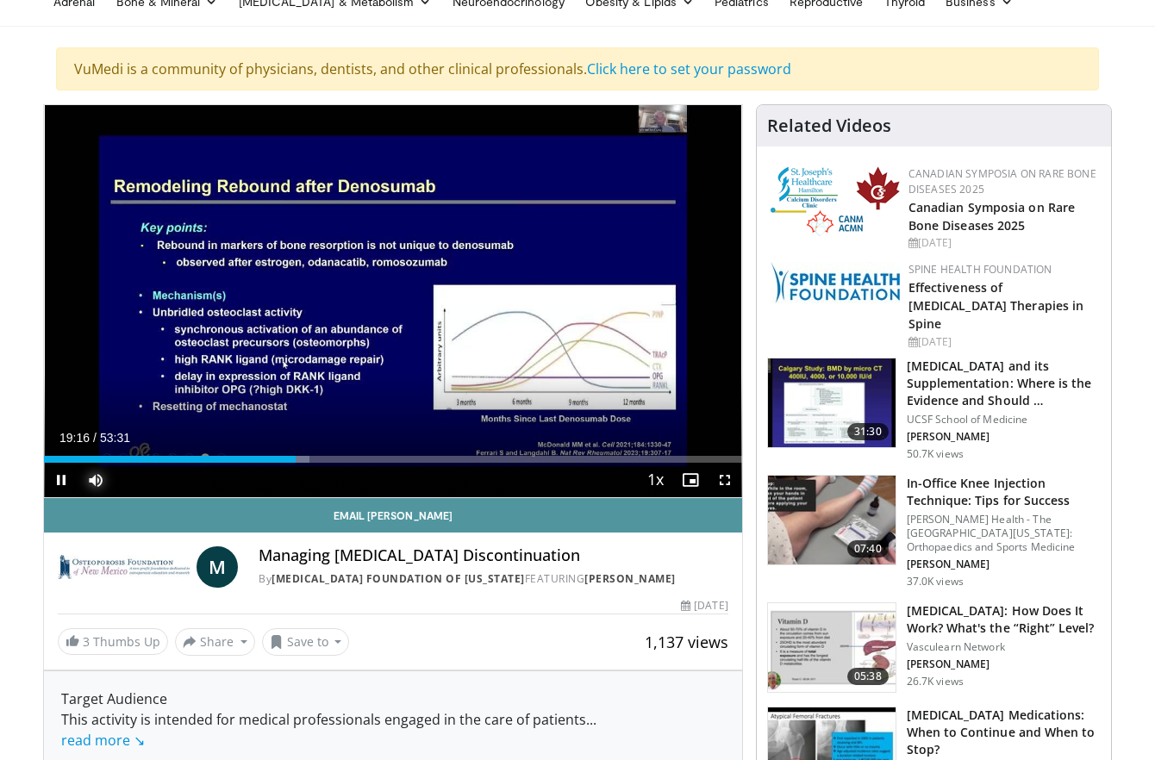
scroll to position [129, 0]
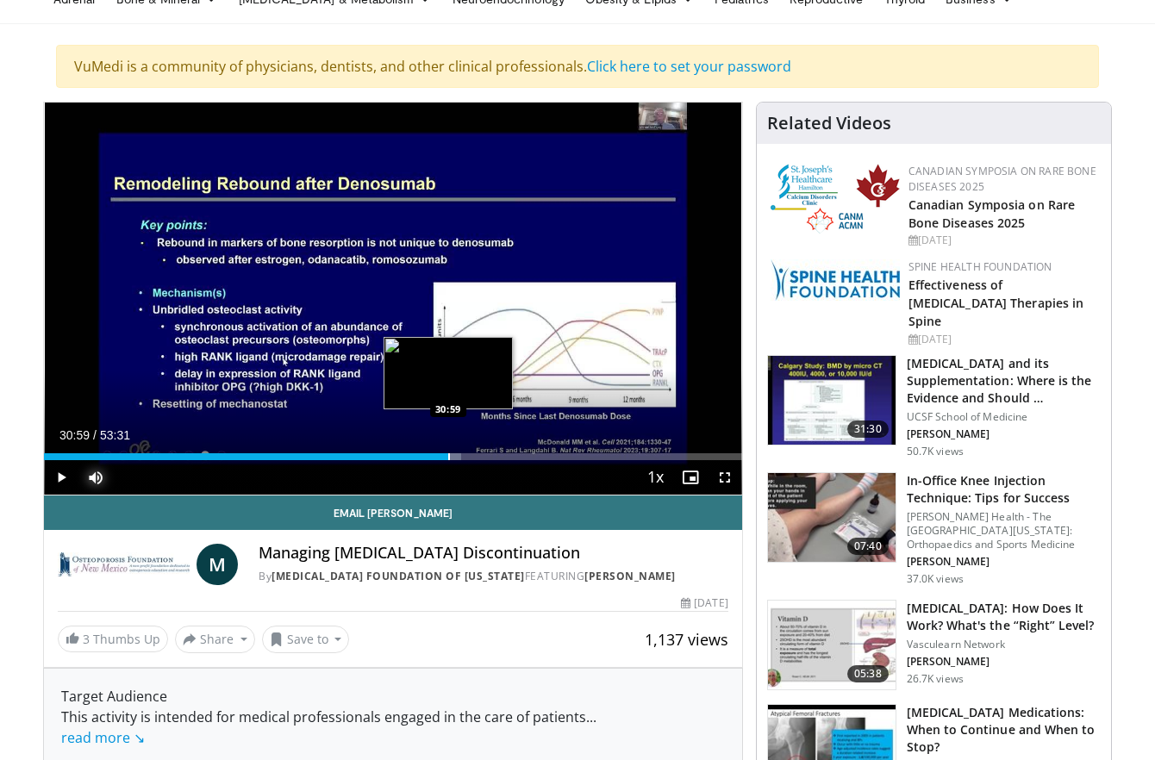
drag, startPoint x: 295, startPoint y: 459, endPoint x: 448, endPoint y: 457, distance: 153.5
click at [448, 457] on div "Progress Bar" at bounding box center [449, 457] width 2 height 7
drag, startPoint x: 448, startPoint y: 456, endPoint x: 462, endPoint y: 455, distance: 13.8
click at [462, 455] on div "Progress Bar" at bounding box center [463, 457] width 2 height 7
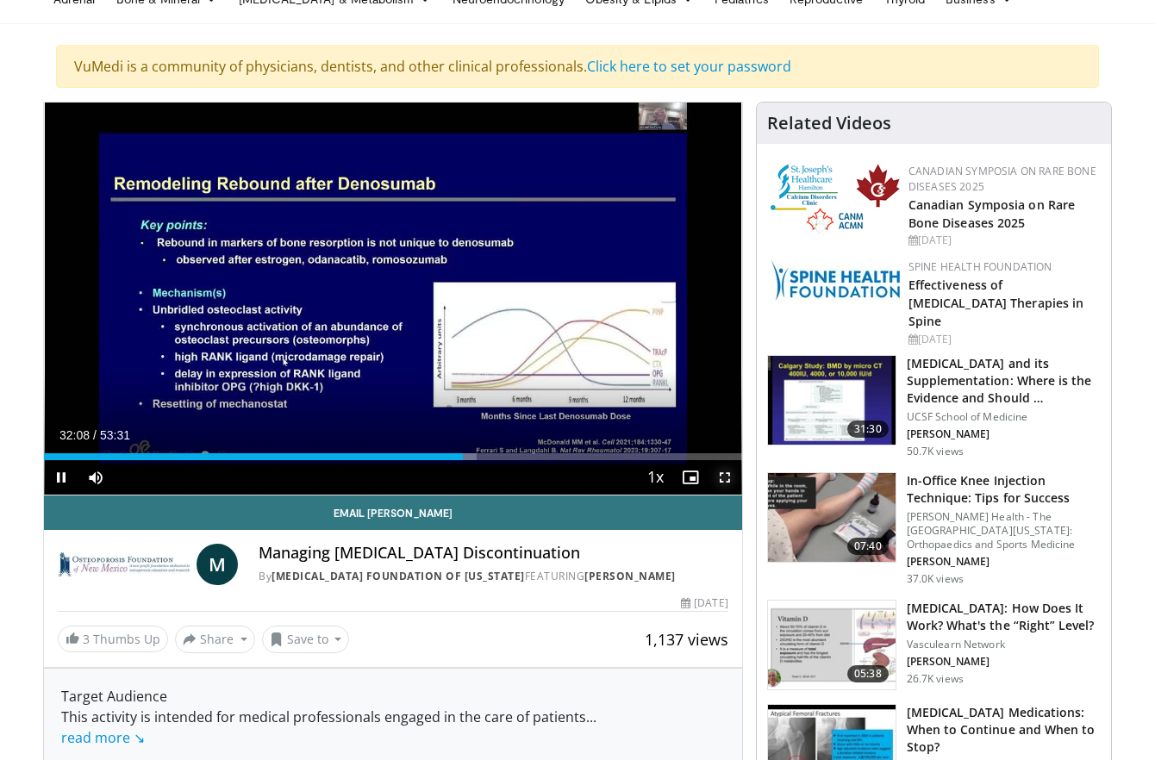
click at [723, 483] on span "Video Player" at bounding box center [725, 477] width 34 height 34
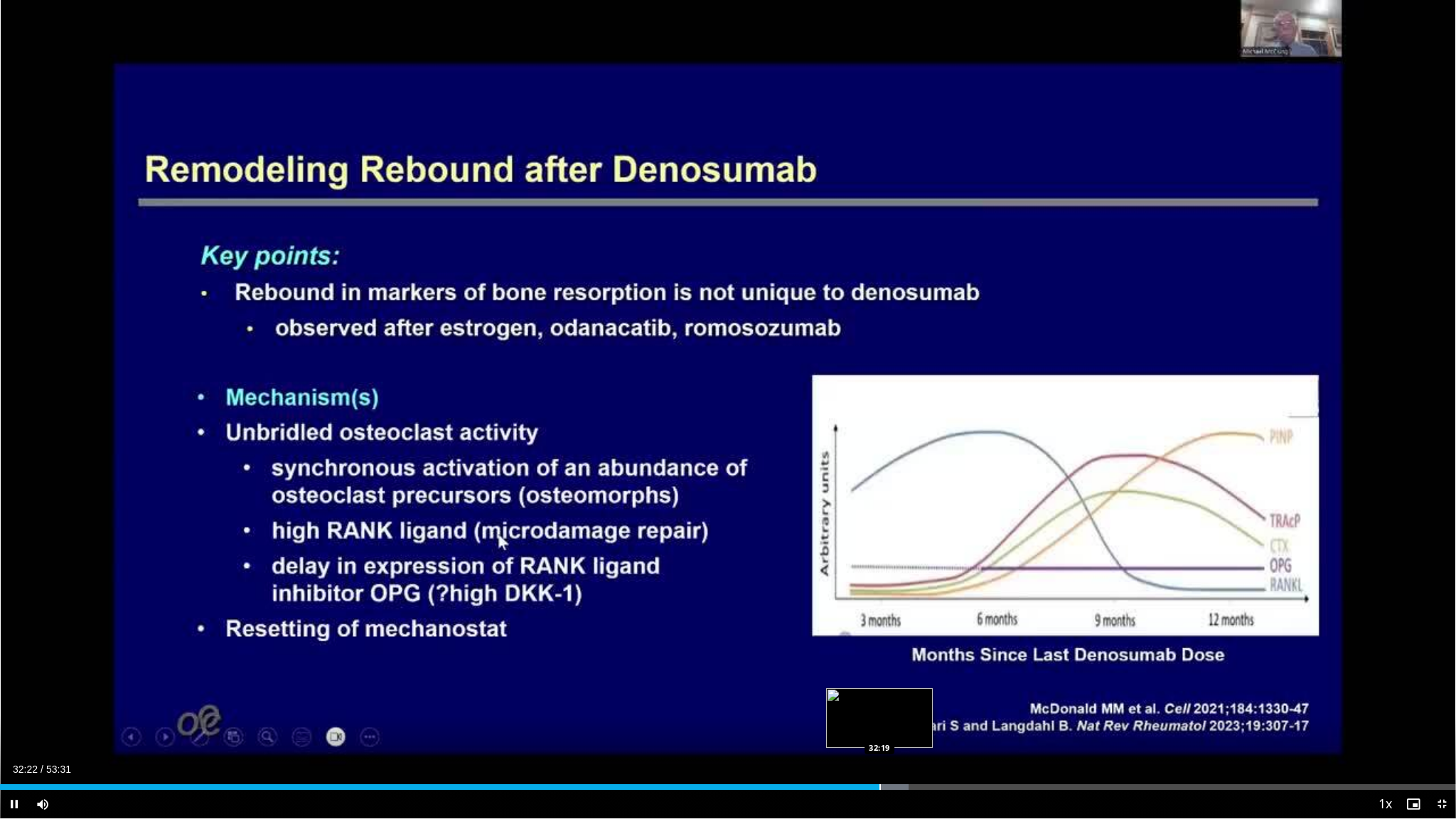
click at [880, 627] on div "Progress Bar" at bounding box center [881, 787] width 2 height 6
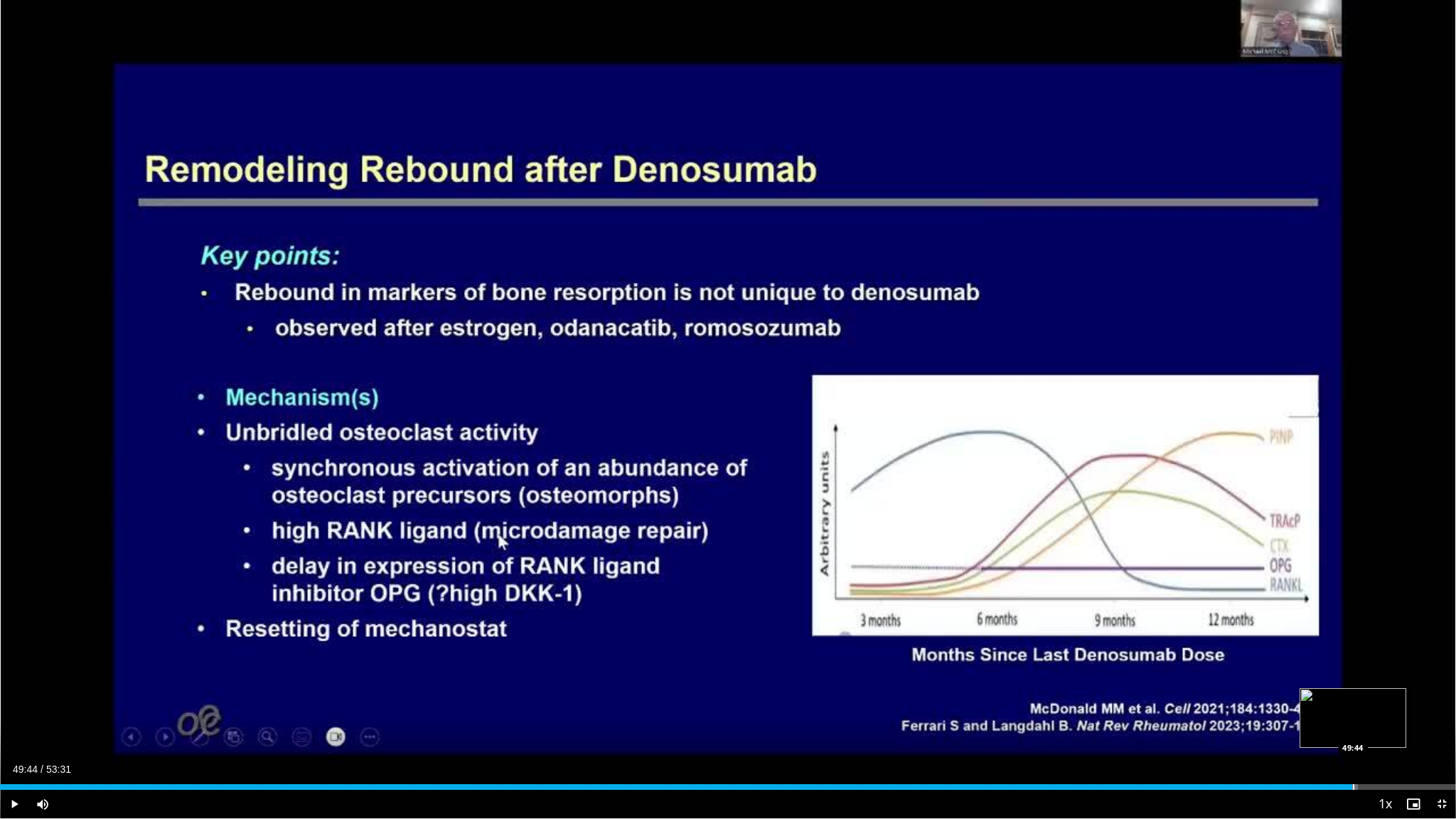
drag, startPoint x: 882, startPoint y: 786, endPoint x: 1353, endPoint y: 789, distance: 471.0
click at [951, 627] on div "Progress Bar" at bounding box center [1354, 787] width 2 height 6
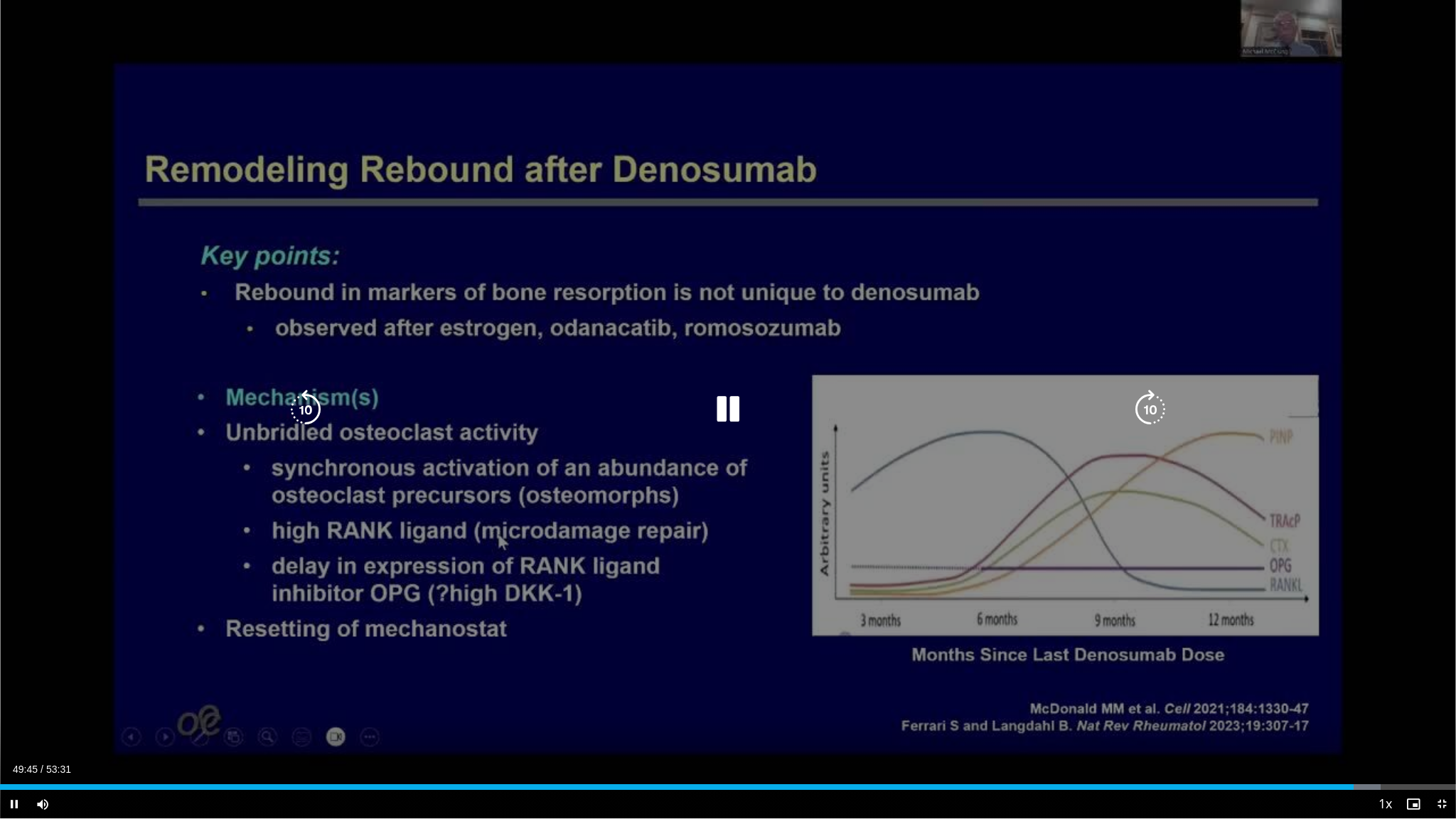
click at [560, 180] on div "10 seconds Tap to unmute" at bounding box center [728, 409] width 1456 height 818
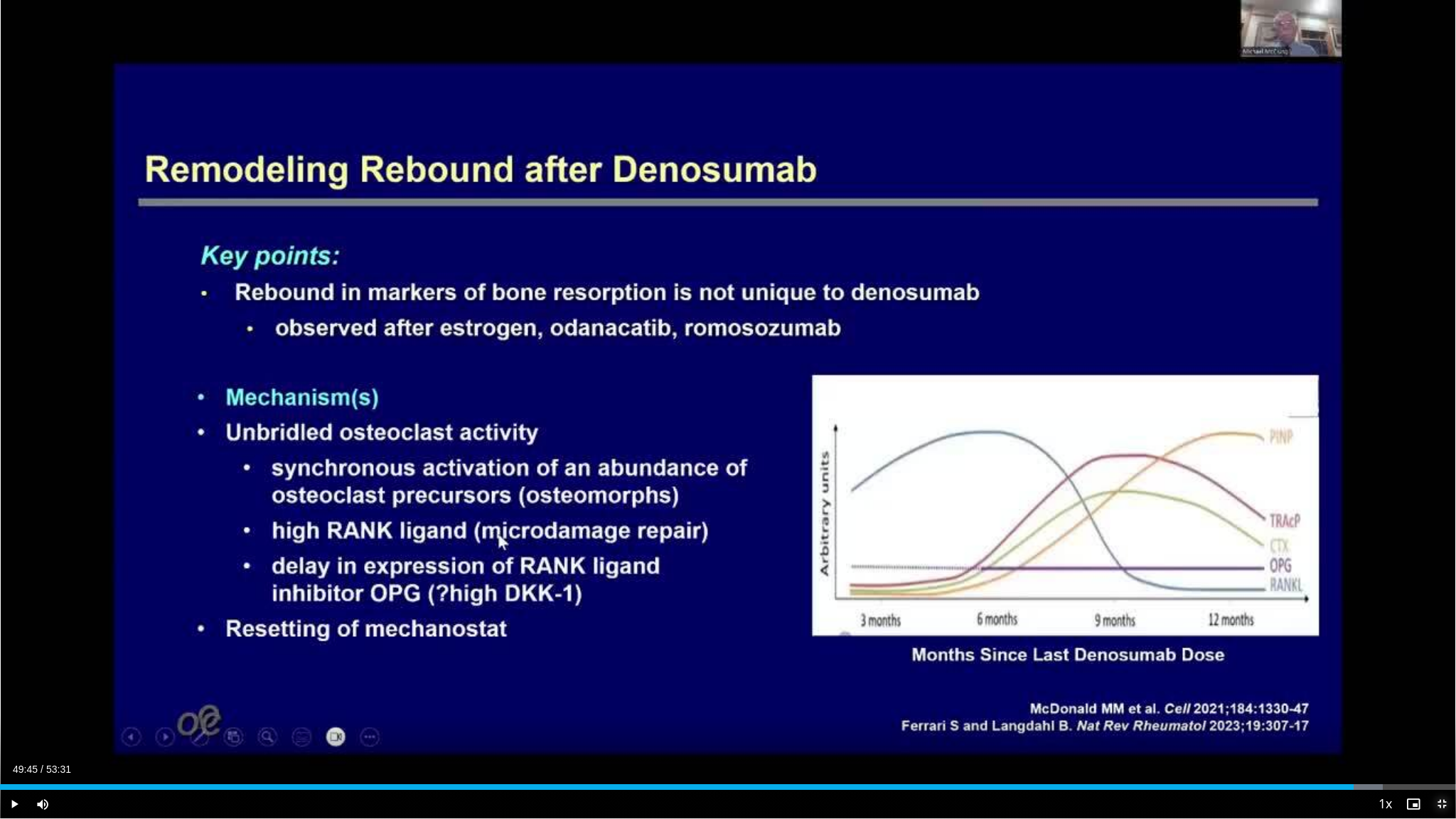
click at [951, 627] on span "Video Player" at bounding box center [1441, 804] width 28 height 28
